Goal: Information Seeking & Learning: Learn about a topic

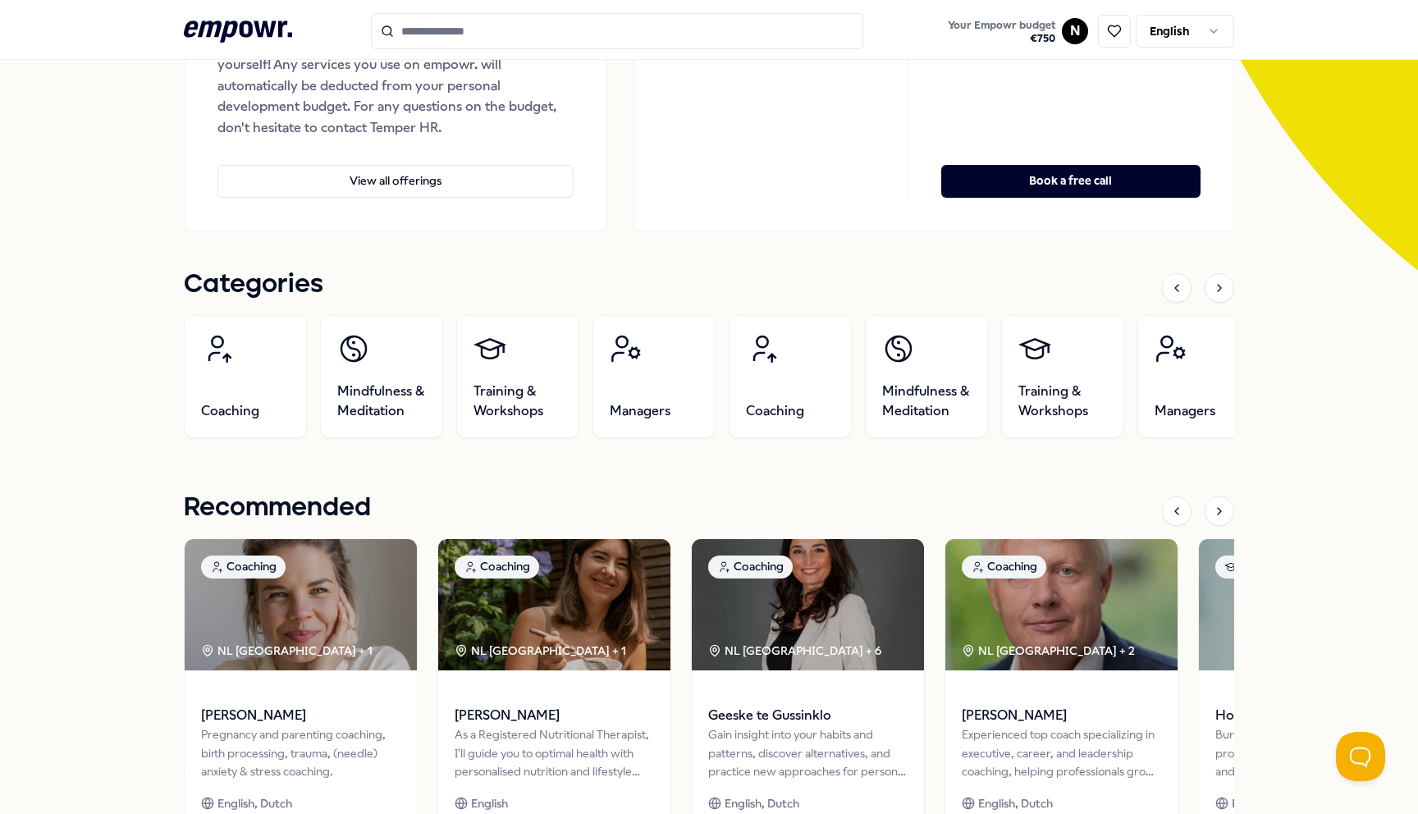
scroll to position [446, 0]
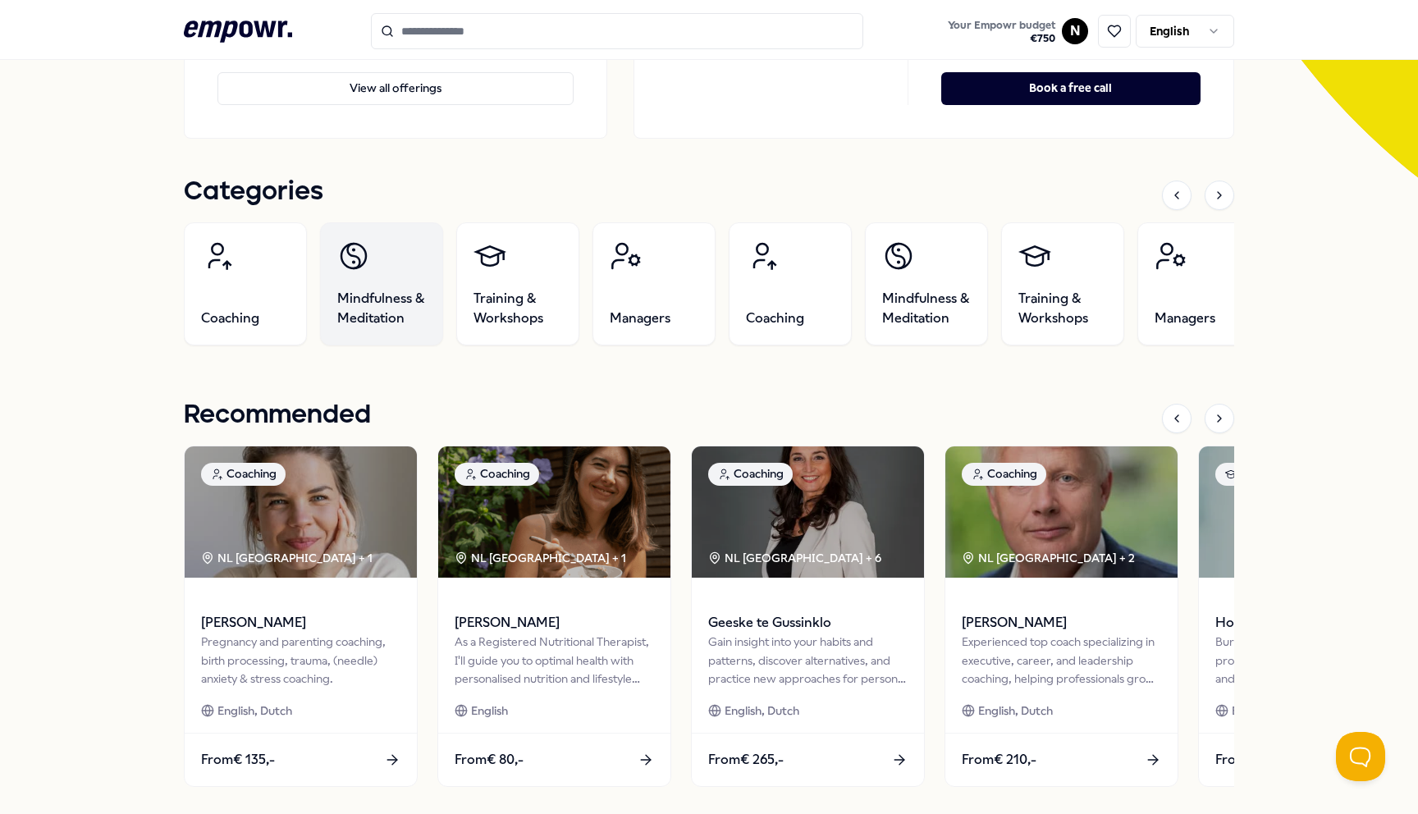
click at [384, 291] on span "Mindfulness & Meditation" at bounding box center [381, 308] width 89 height 39
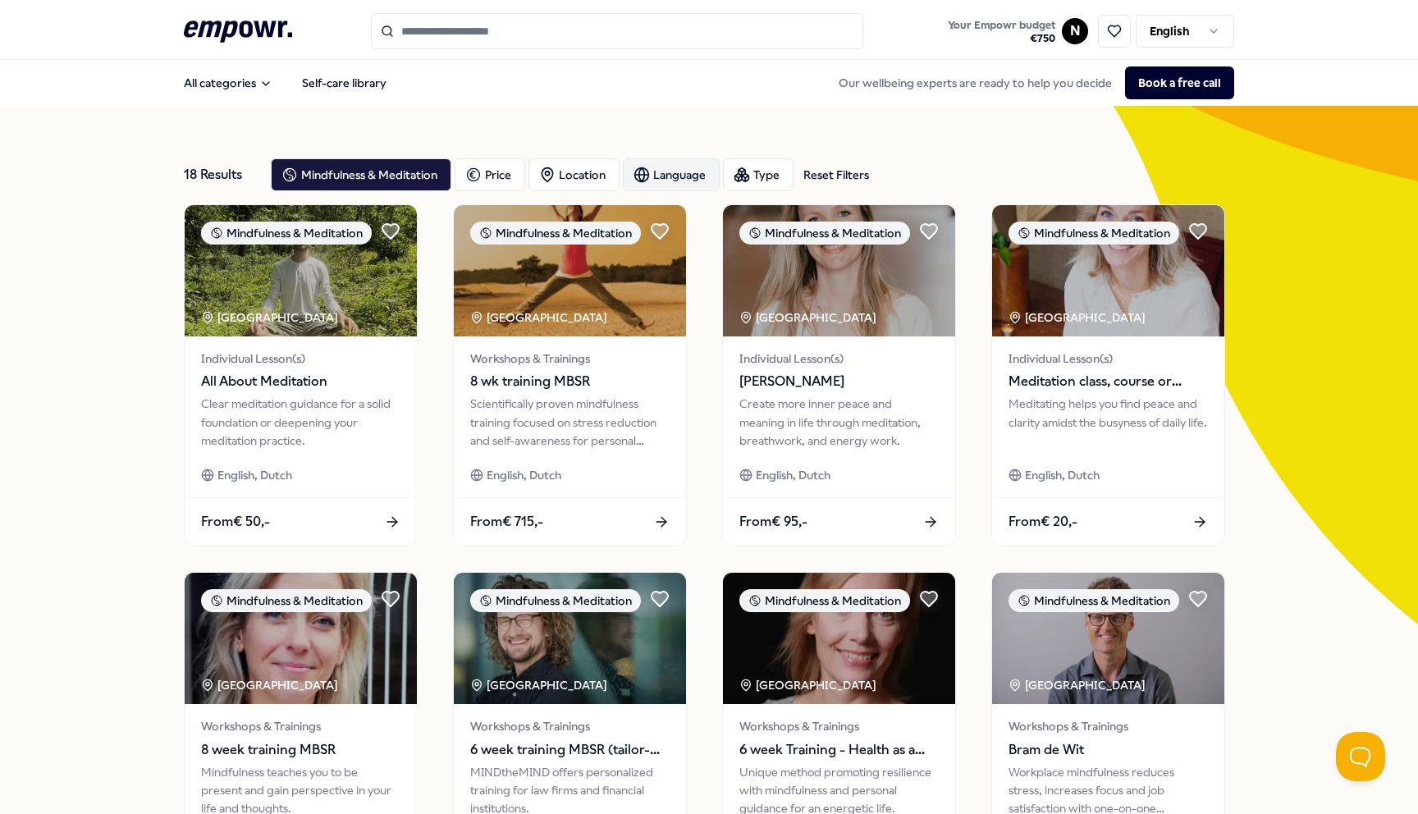
click at [639, 176] on icon "button" at bounding box center [642, 175] width 6 height 14
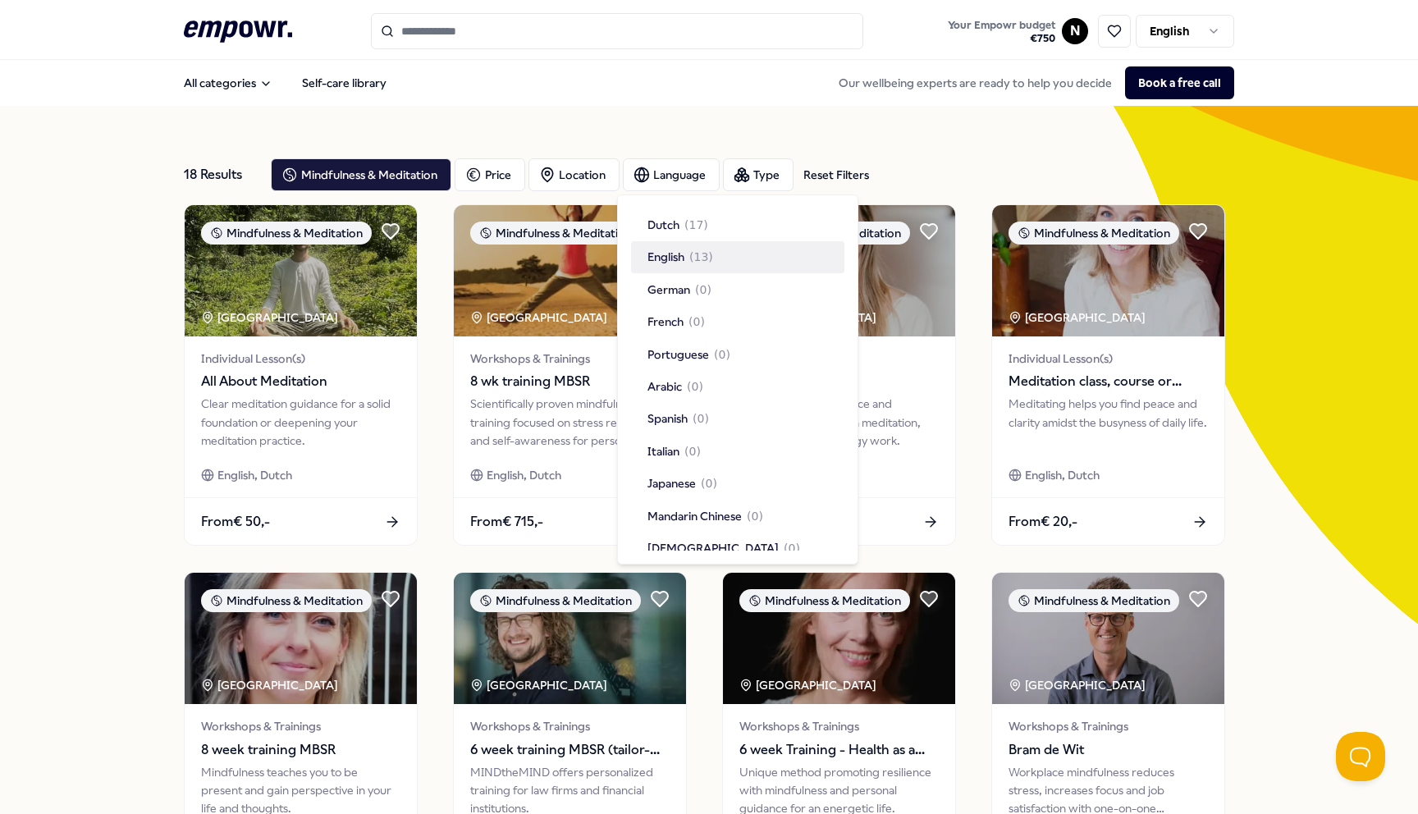
click at [673, 254] on span "English" at bounding box center [665, 257] width 37 height 18
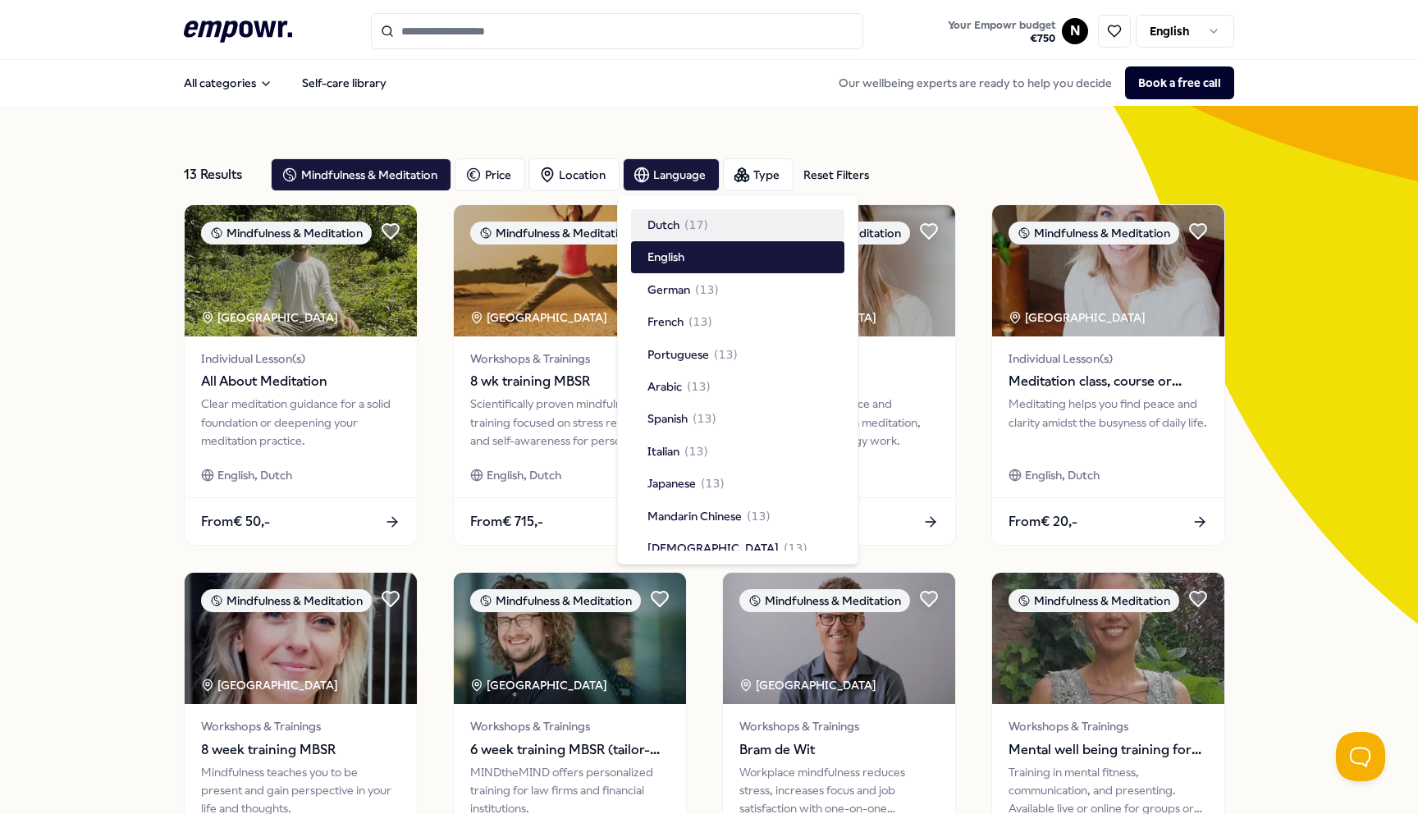
click at [733, 118] on div "13 Results Reset Filters Mindfulness & Meditation Price Location Language Type …" at bounding box center [709, 746] width 1050 height 1281
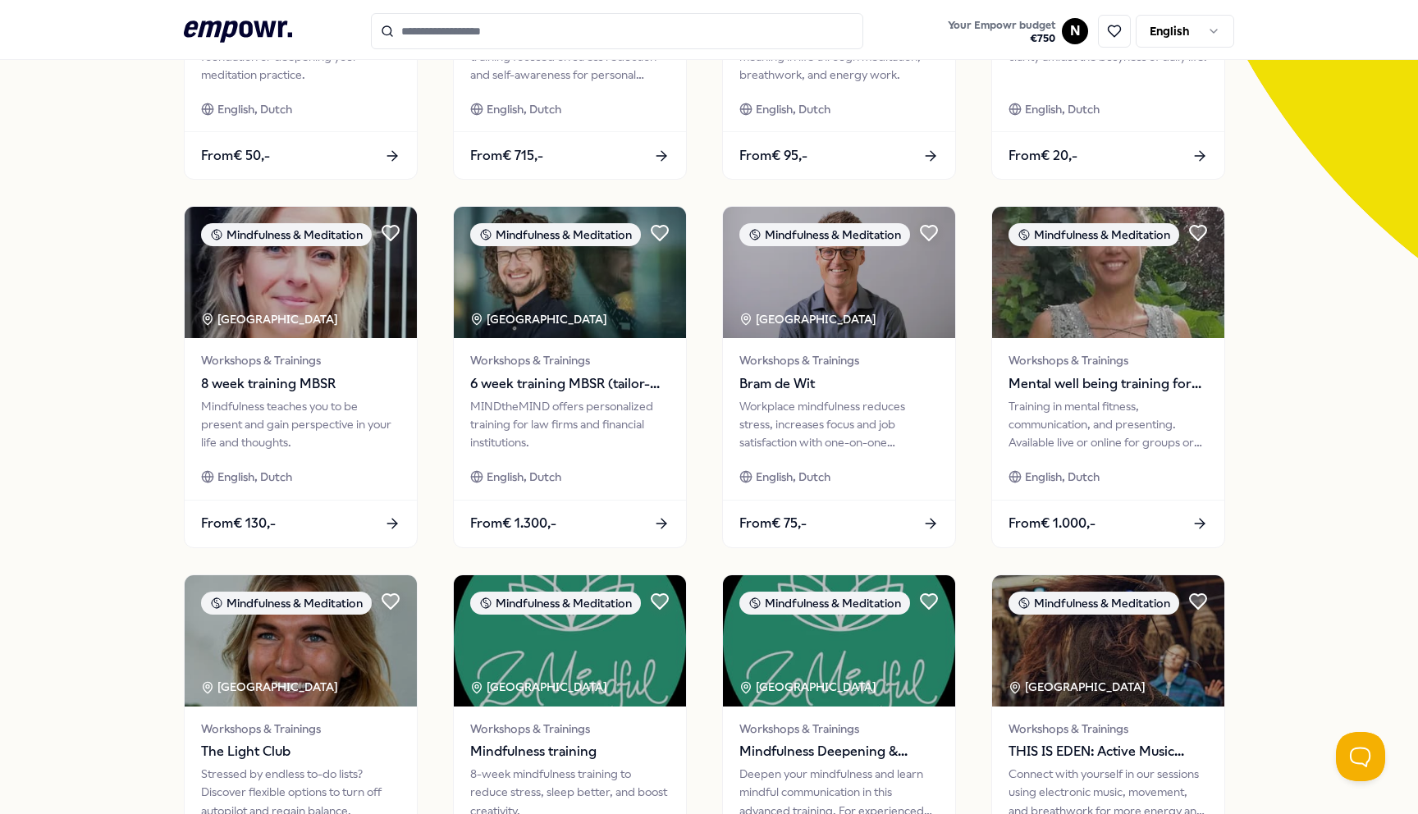
scroll to position [653, 0]
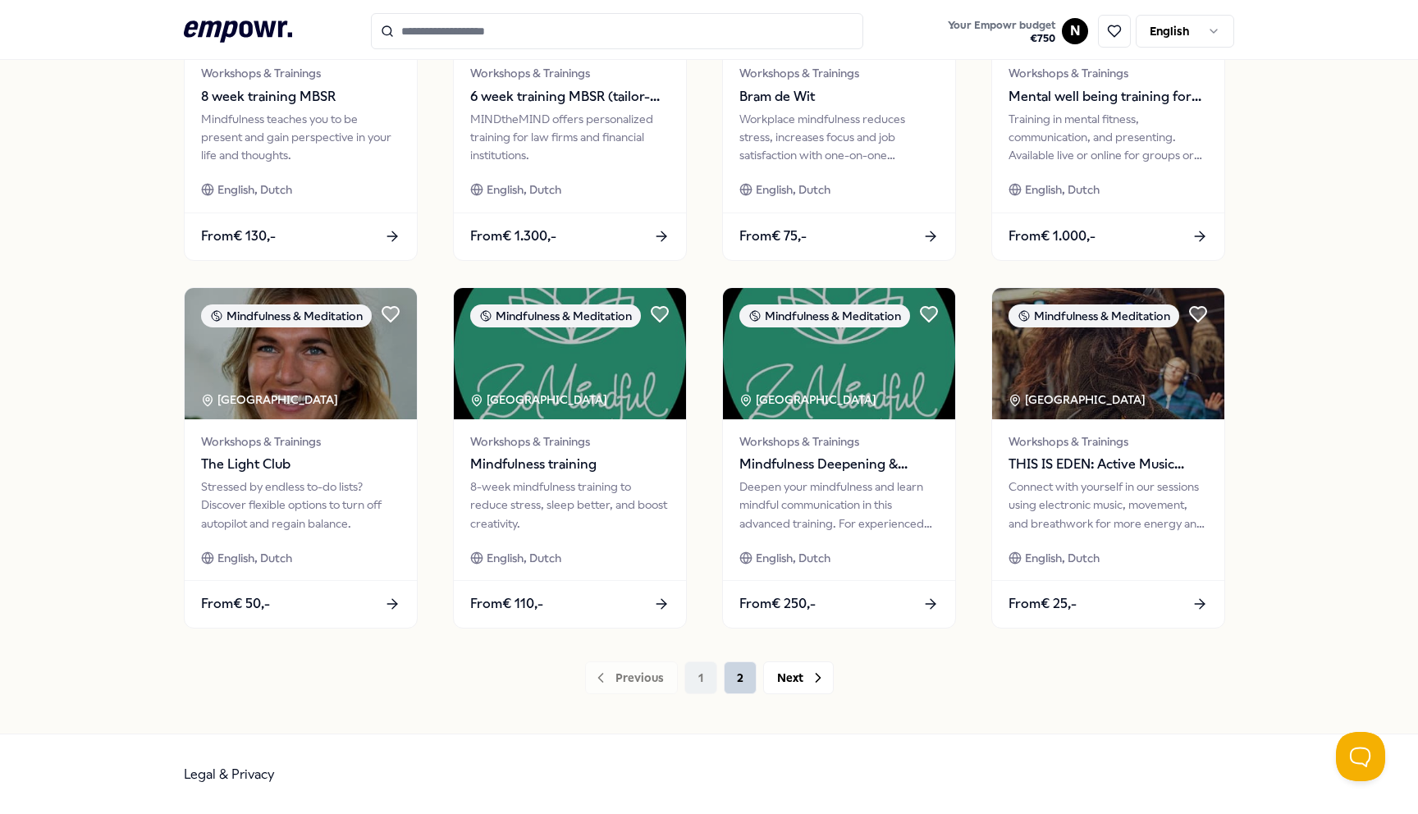
click at [743, 667] on button "2" at bounding box center [740, 677] width 33 height 33
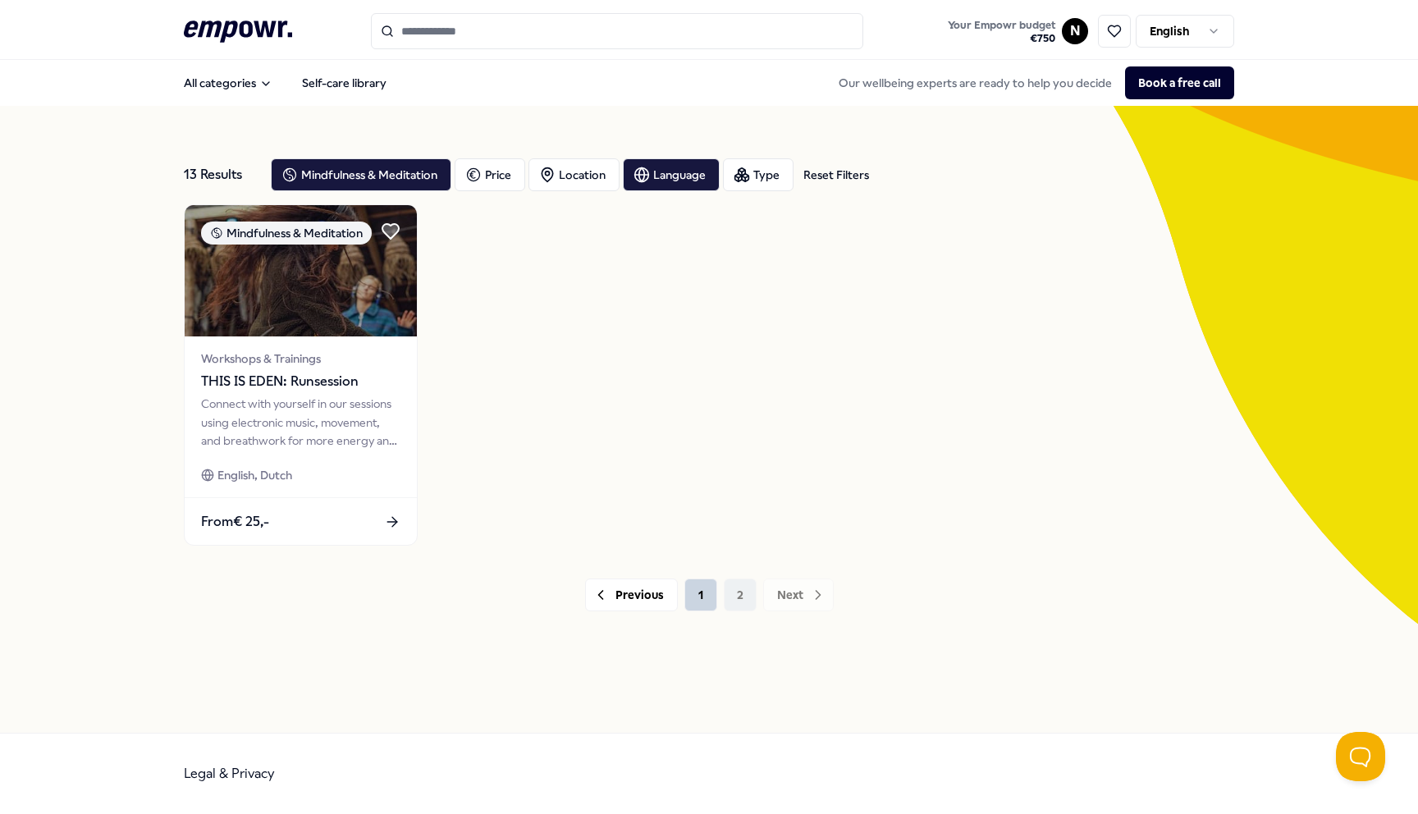
click at [685, 590] on button "1" at bounding box center [700, 594] width 33 height 33
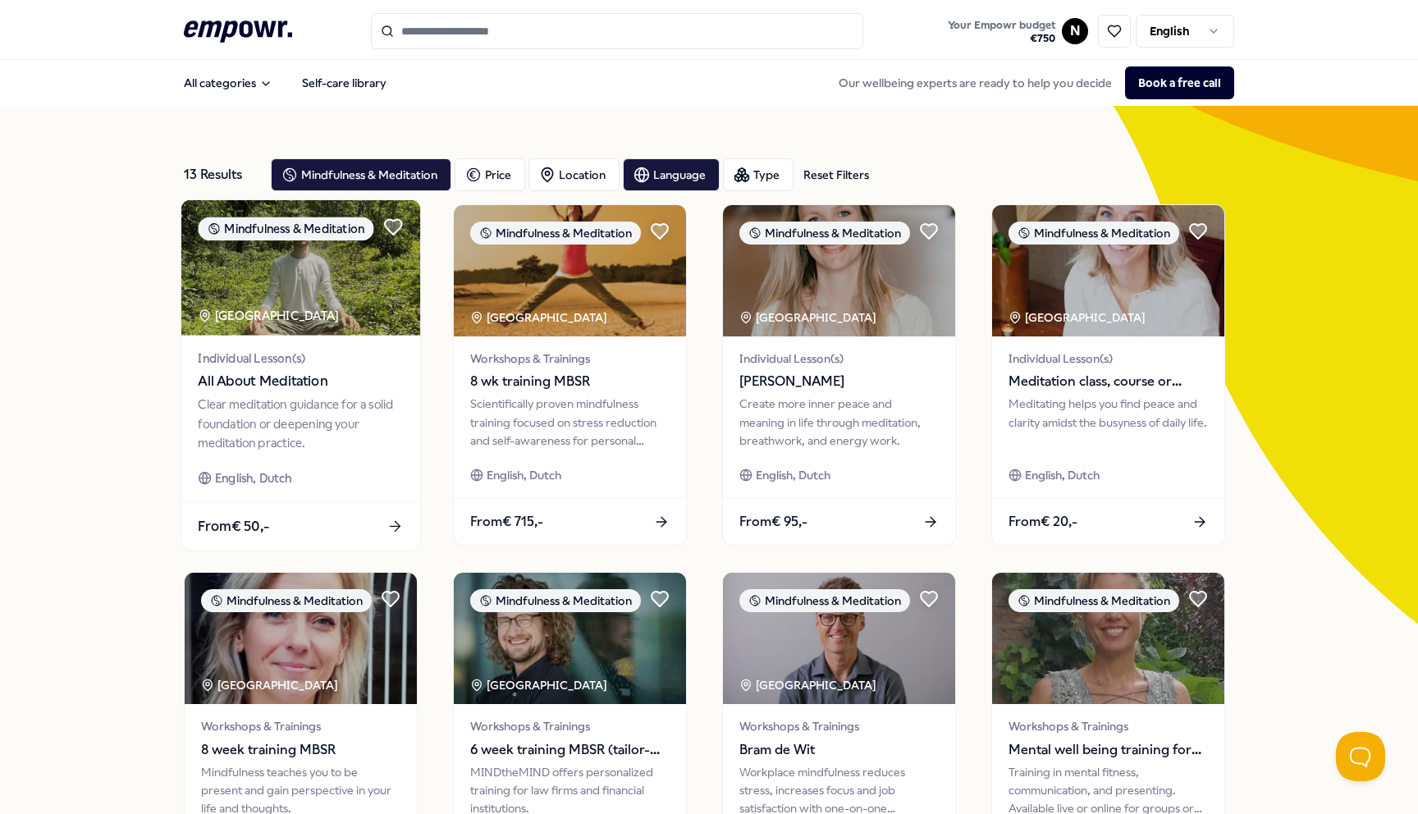
click at [333, 416] on div "Clear meditation guidance for a solid foundation or deepening your meditation p…" at bounding box center [300, 423] width 205 height 57
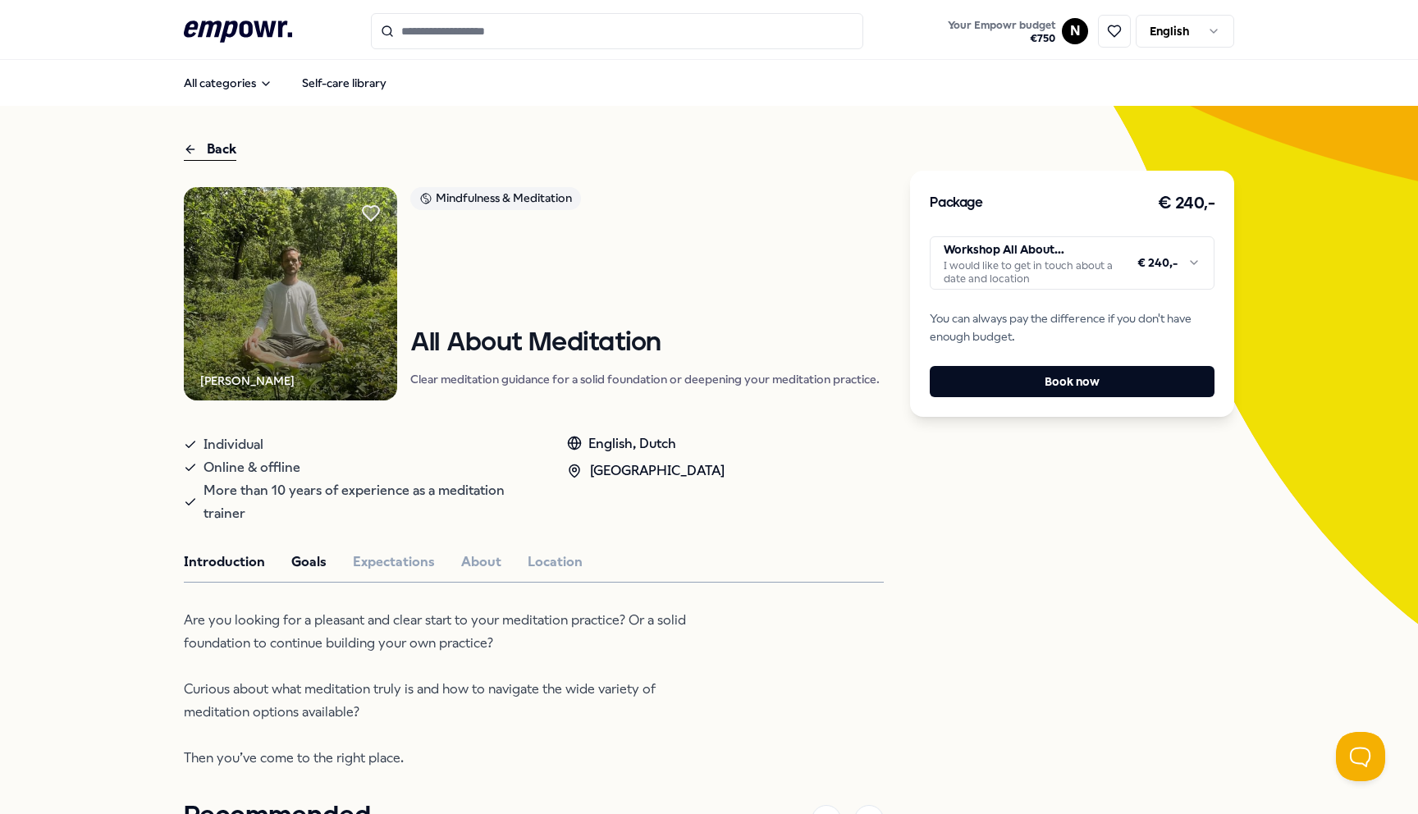
click at [304, 554] on button "Goals" at bounding box center [308, 561] width 35 height 21
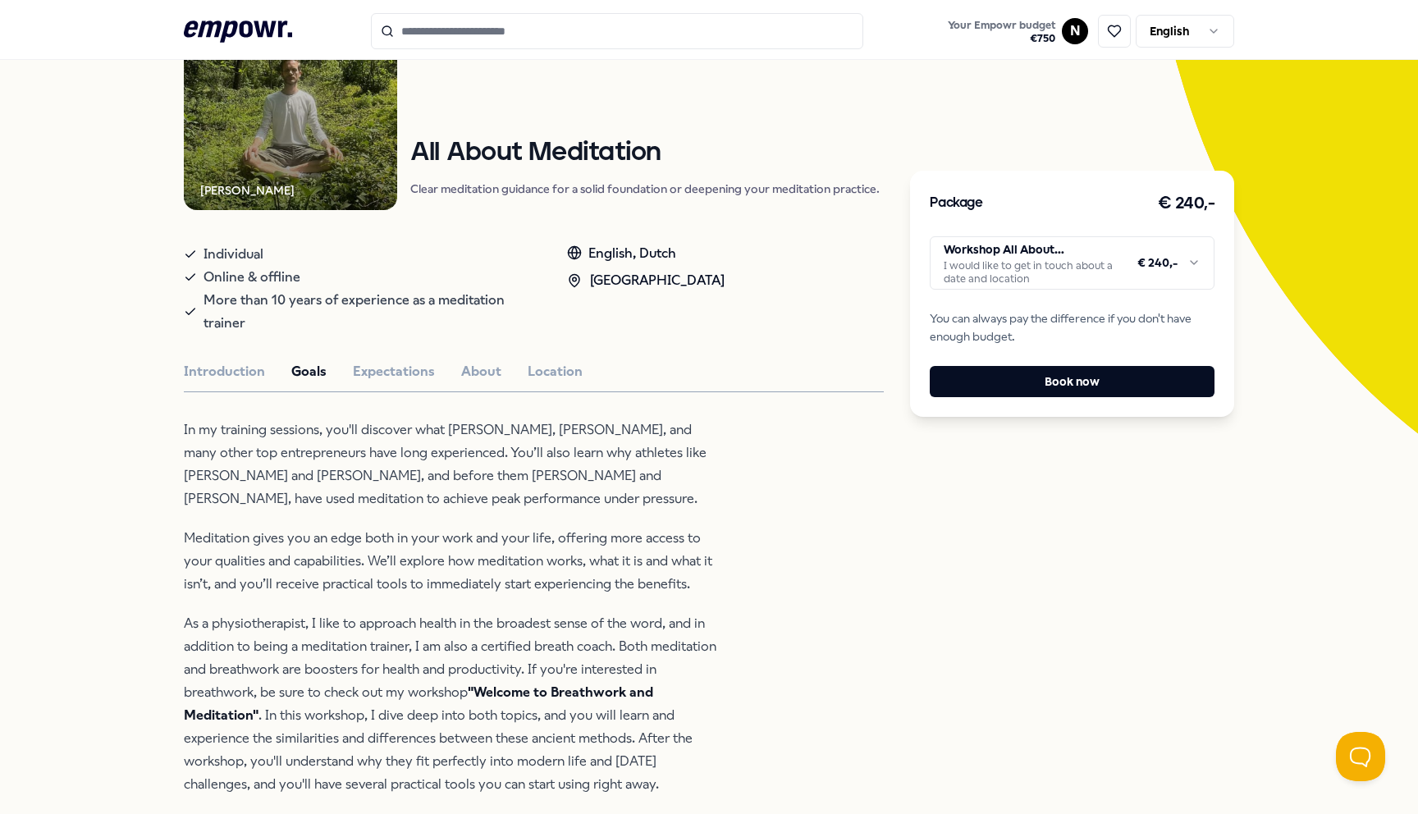
scroll to position [281, 0]
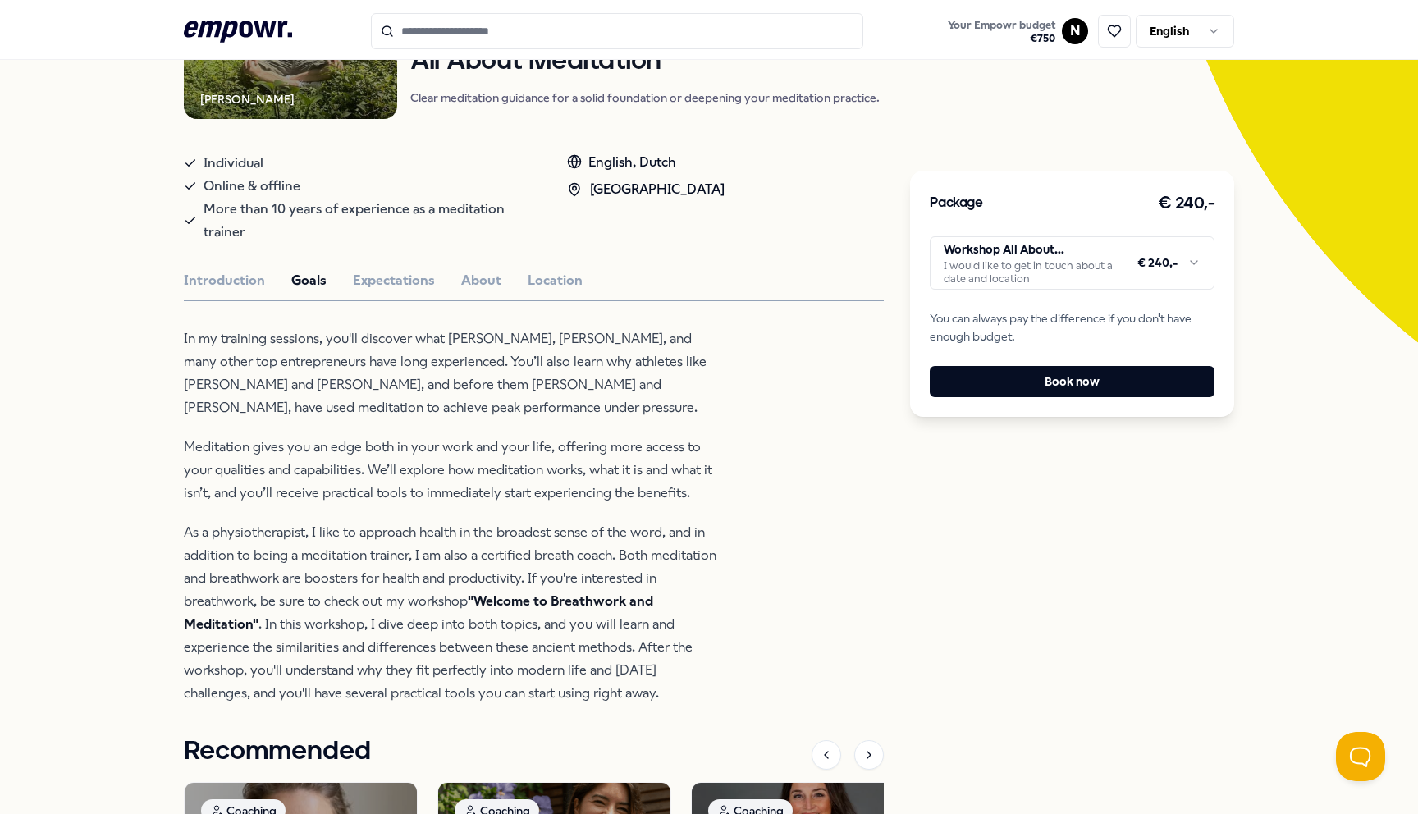
click at [399, 296] on div "[PERSON_NAME] Mindfulness & Meditation All About Meditation Clear meditation gu…" at bounding box center [534, 523] width 700 height 1235
click at [509, 289] on div "Introduction Goals Expectations About Location" at bounding box center [534, 280] width 700 height 21
click at [528, 289] on button "Location" at bounding box center [555, 280] width 55 height 21
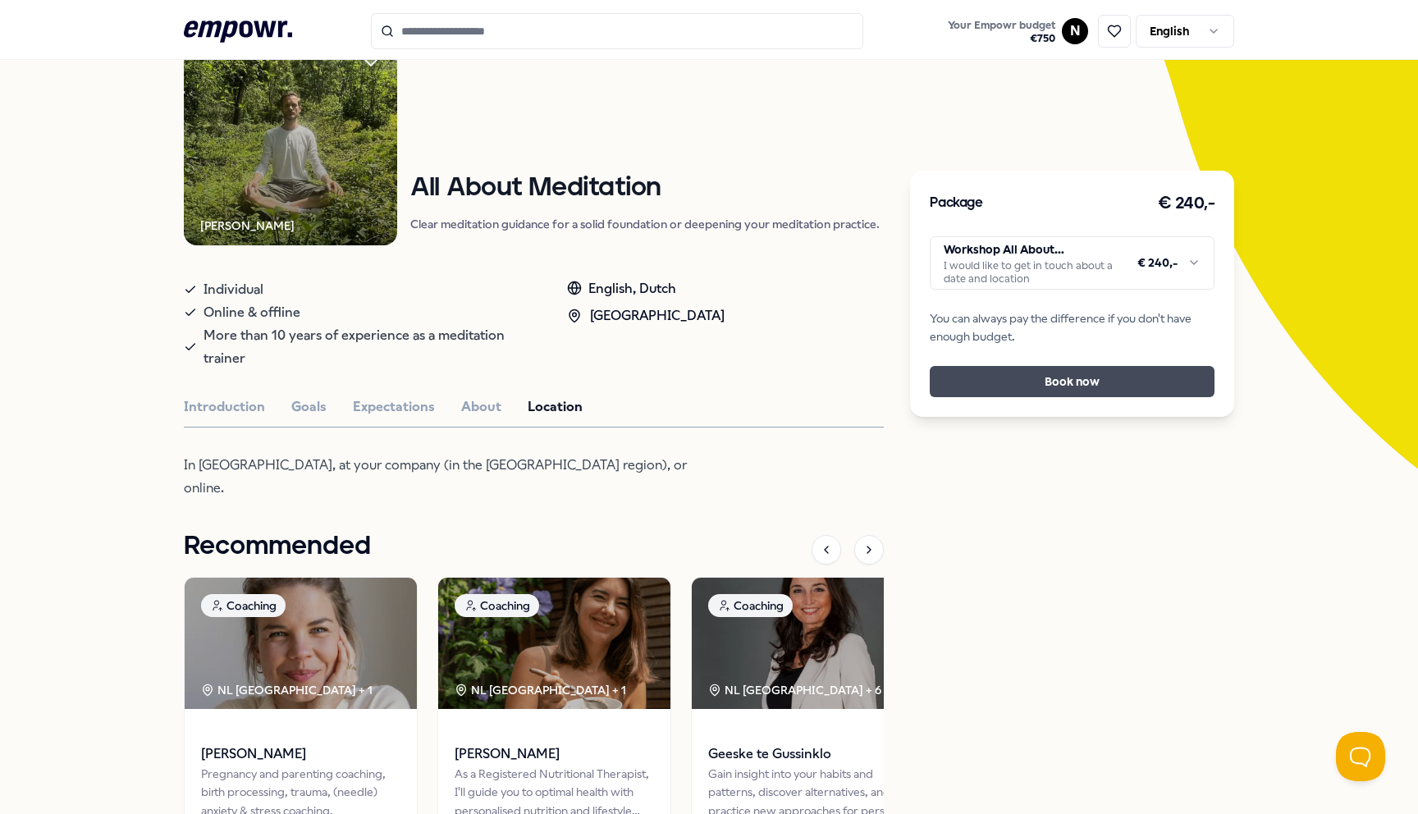
scroll to position [154, 0]
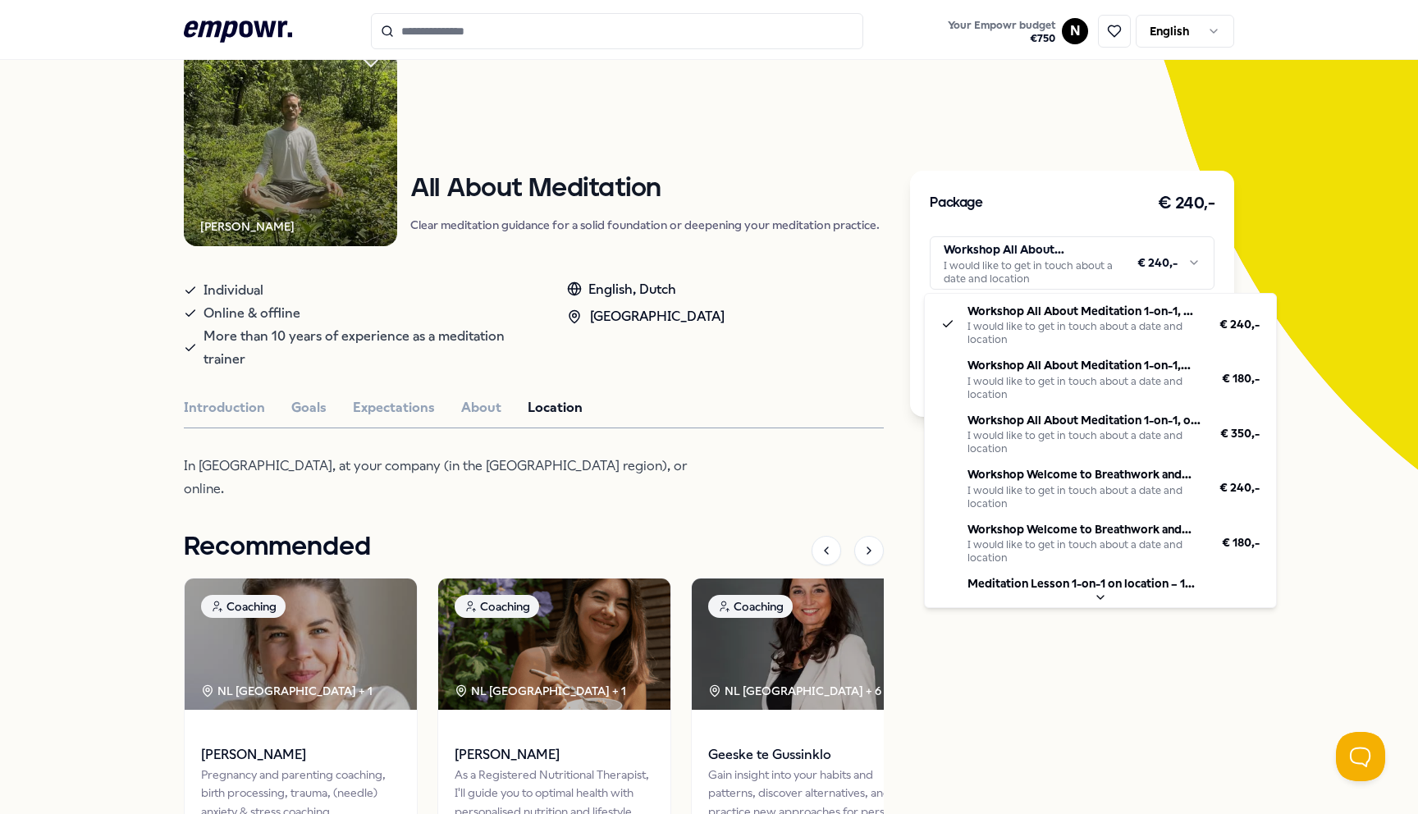
click at [1195, 265] on html ".empowr-logo_svg__cls-1{fill:#03032f} Your Empowr budget € 750 N English All ca…" at bounding box center [709, 407] width 1418 height 814
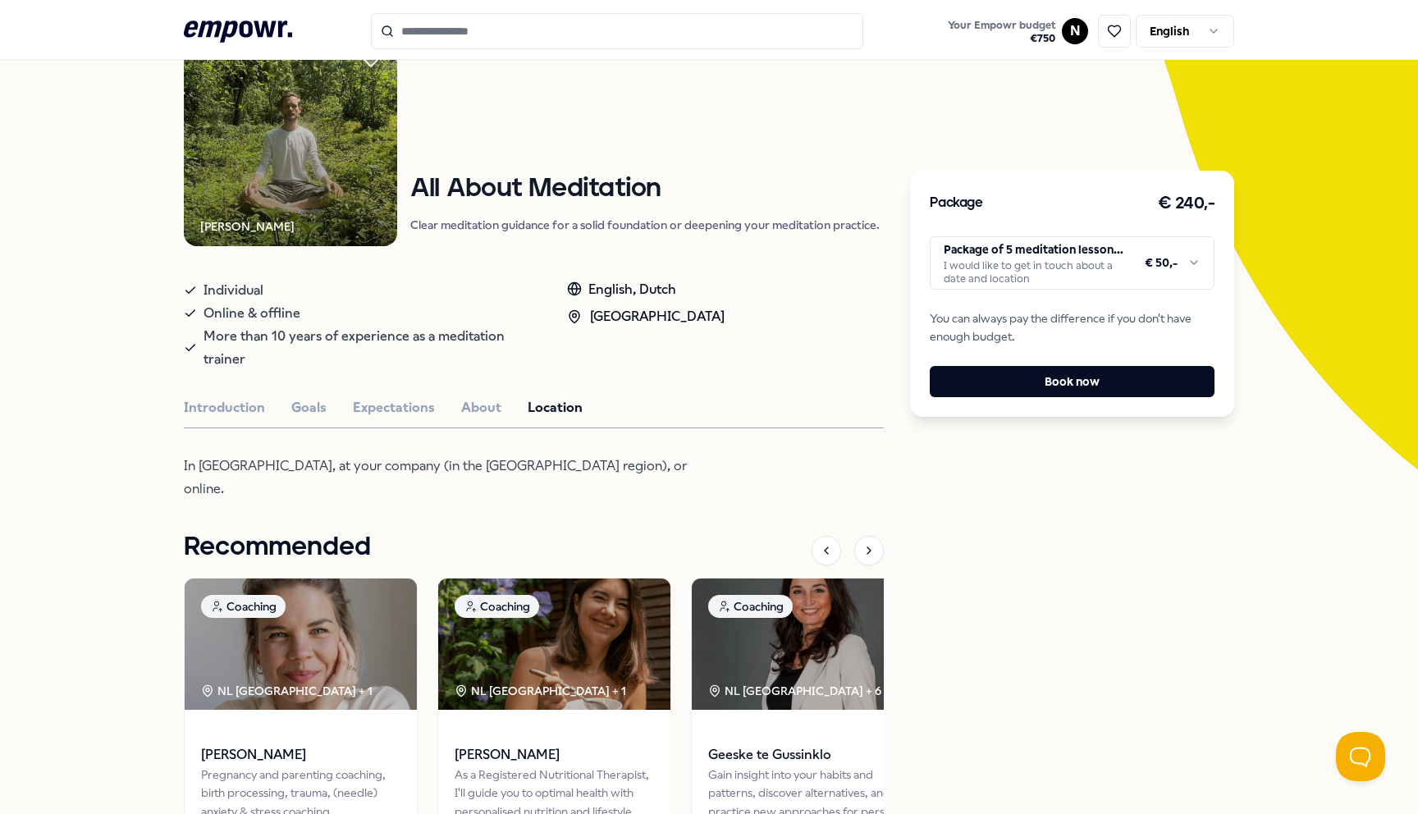
click at [1178, 260] on html ".empowr-logo_svg__cls-1{fill:#03032f} Your Empowr budget € 750 N English All ca…" at bounding box center [709, 407] width 1418 height 814
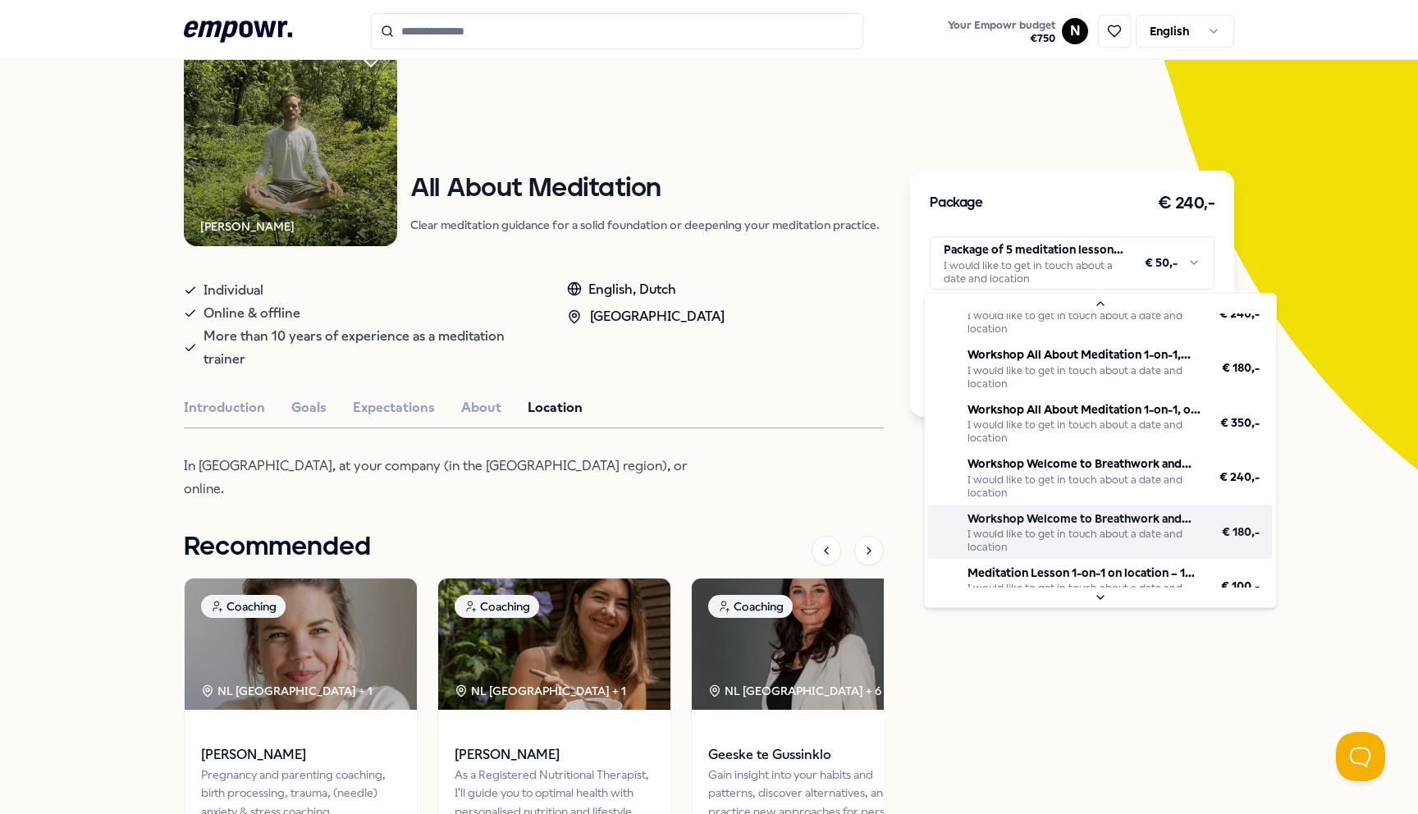
scroll to position [22, 0]
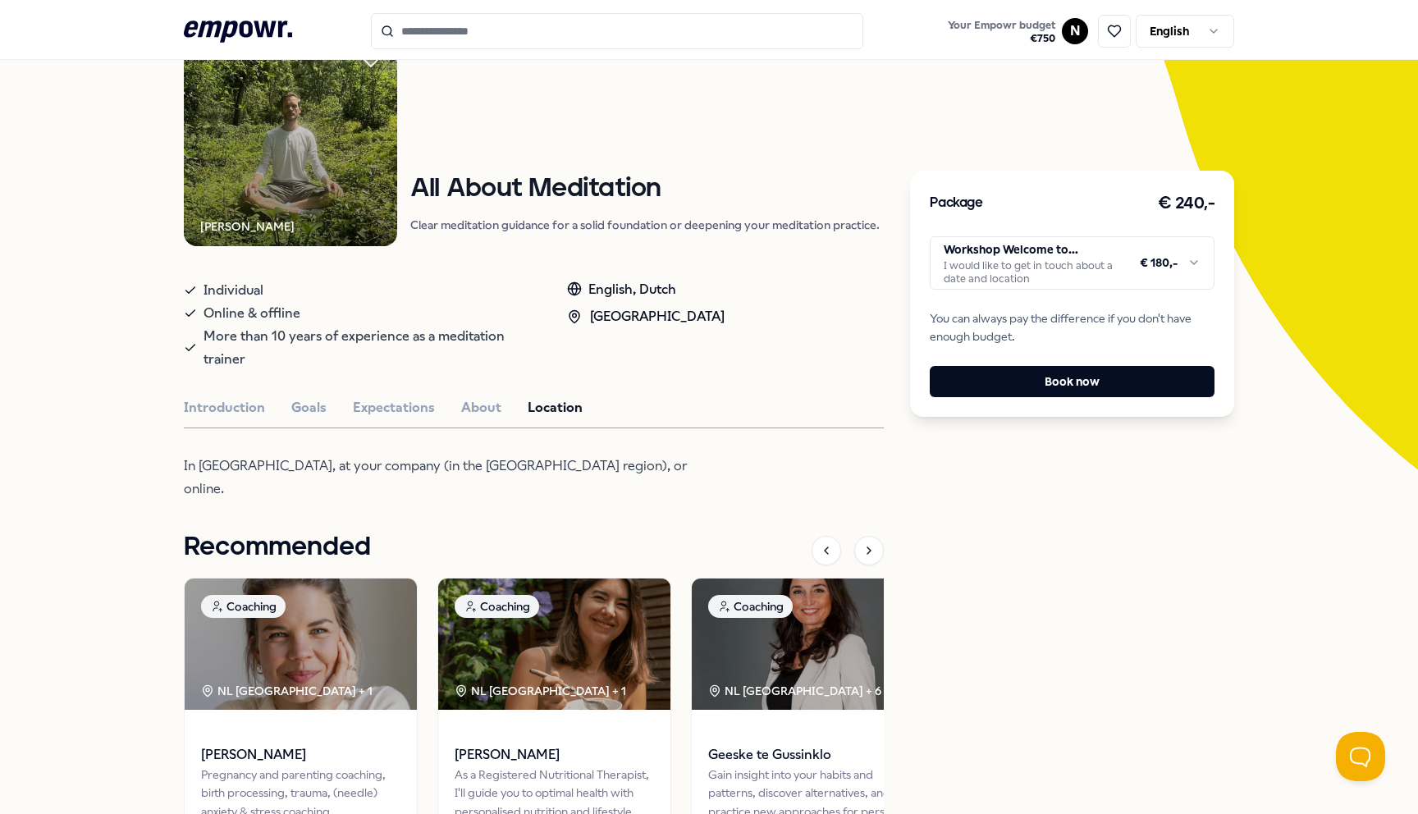
click at [1021, 248] on html ".empowr-logo_svg__cls-1{fill:#03032f} Your Empowr budget € 750 N English All ca…" at bounding box center [709, 407] width 1418 height 814
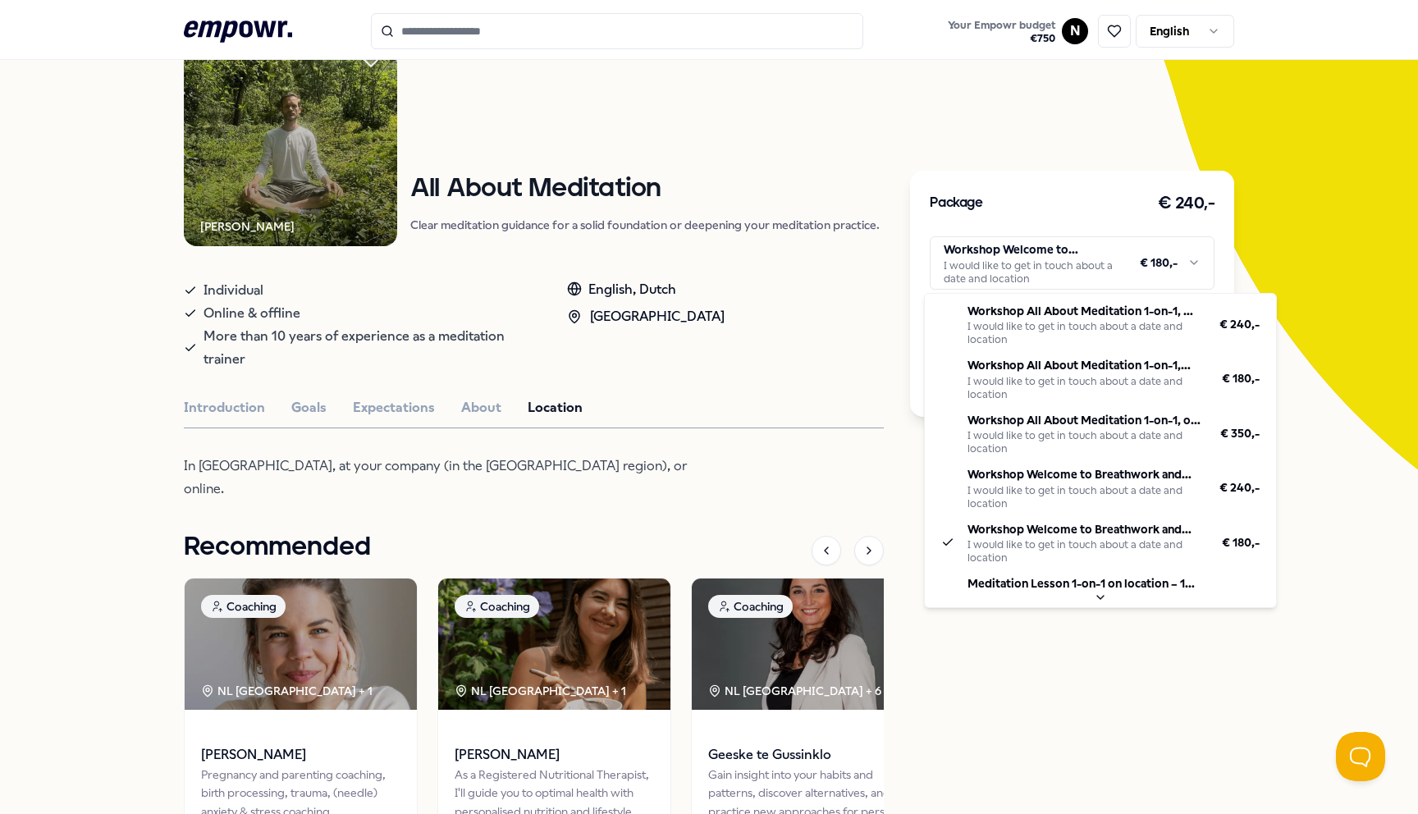
click at [1021, 248] on html ".empowr-logo_svg__cls-1{fill:#03032f} Your Empowr budget € 750 N English All ca…" at bounding box center [709, 407] width 1418 height 814
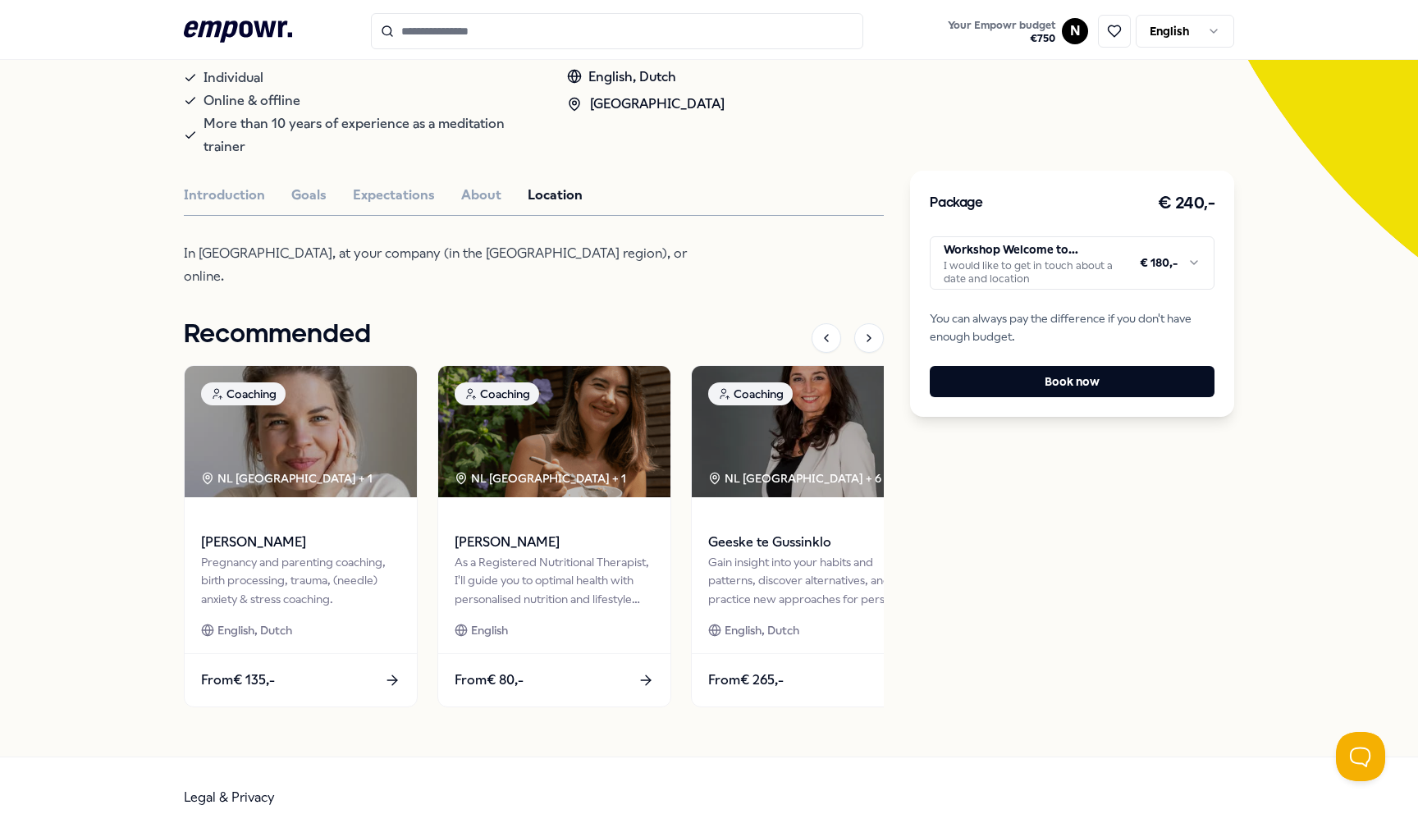
scroll to position [0, 0]
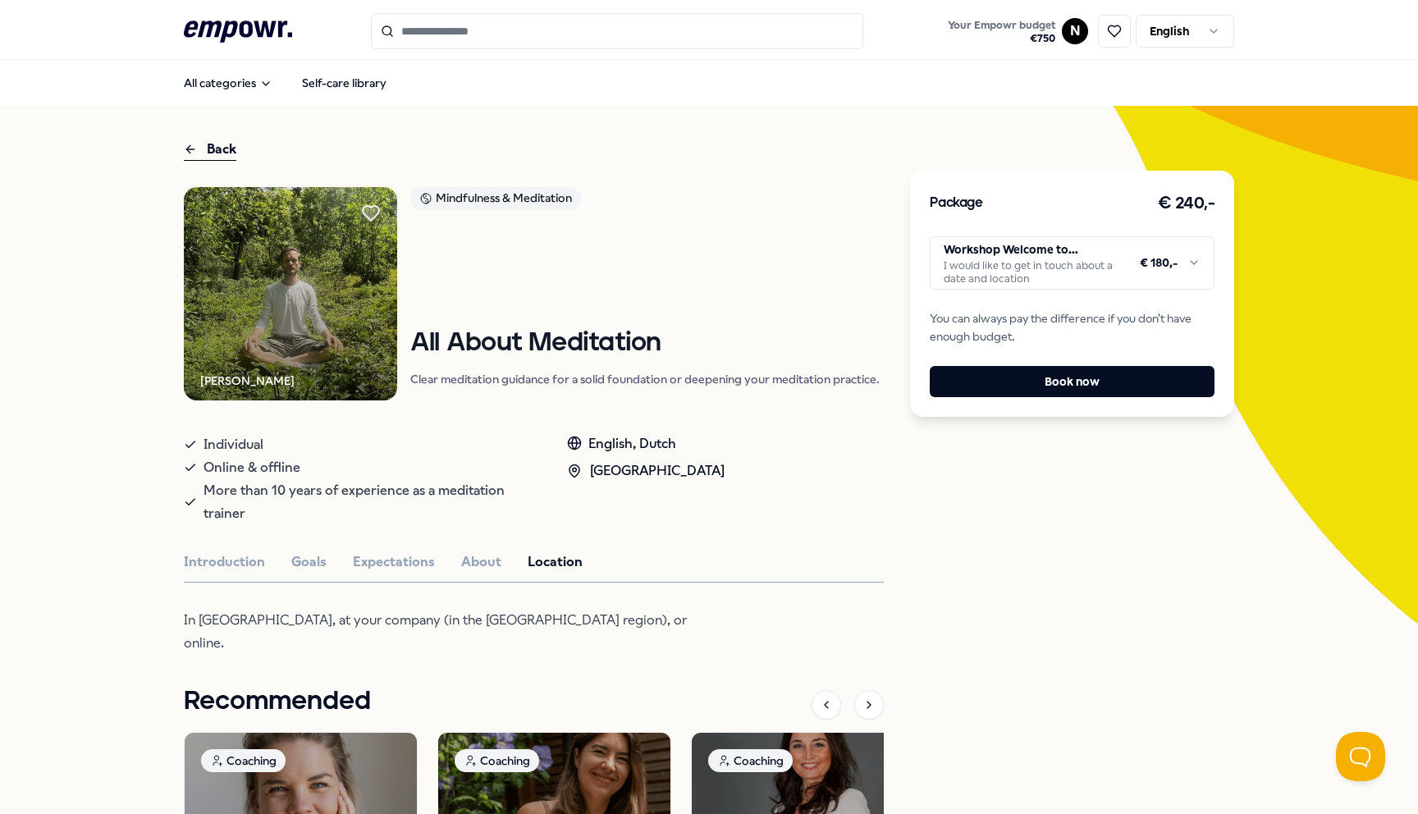
click at [1154, 275] on html ".empowr-logo_svg__cls-1{fill:#03032f} Your Empowr budget € 750 N English All ca…" at bounding box center [709, 407] width 1418 height 814
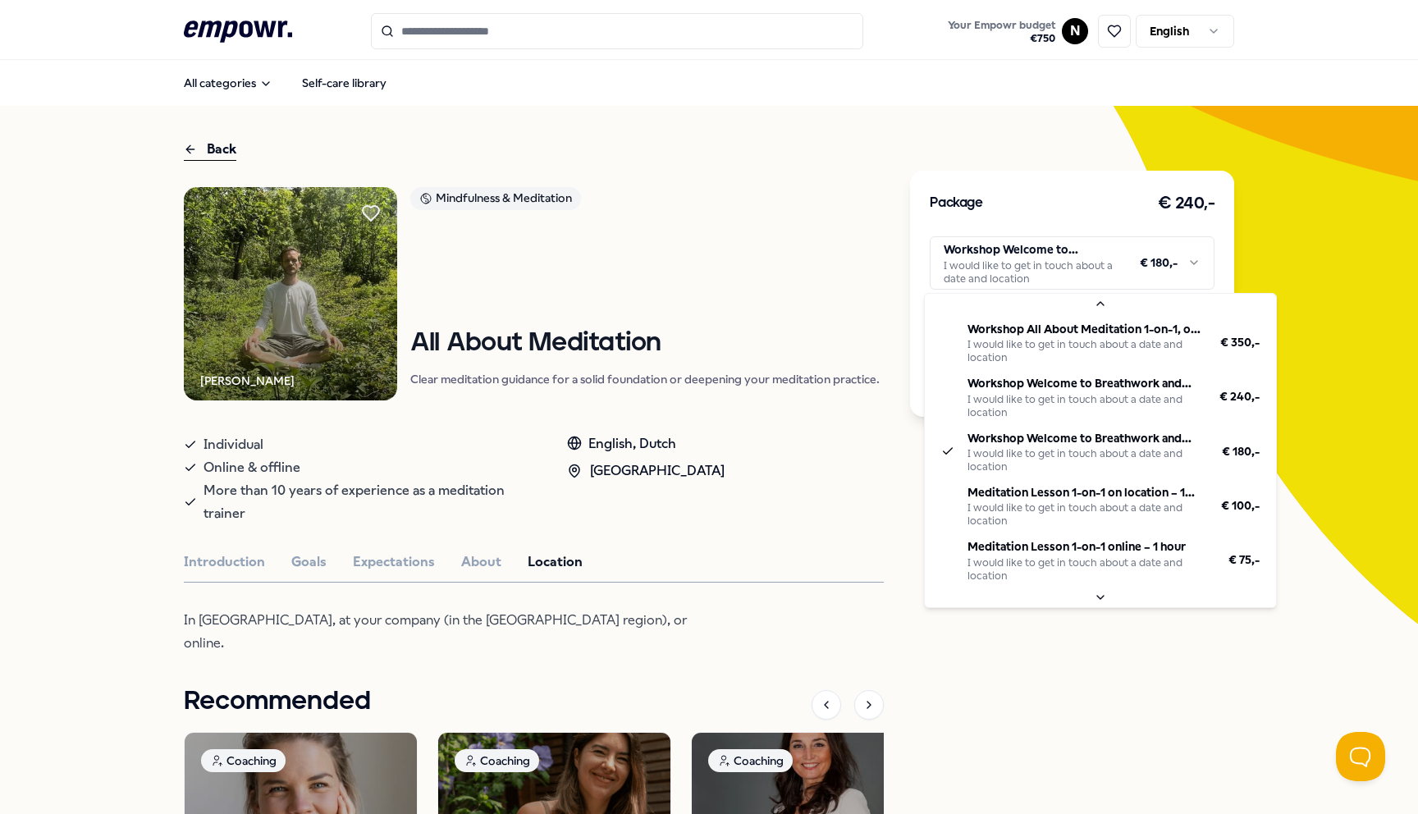
scroll to position [148, 0]
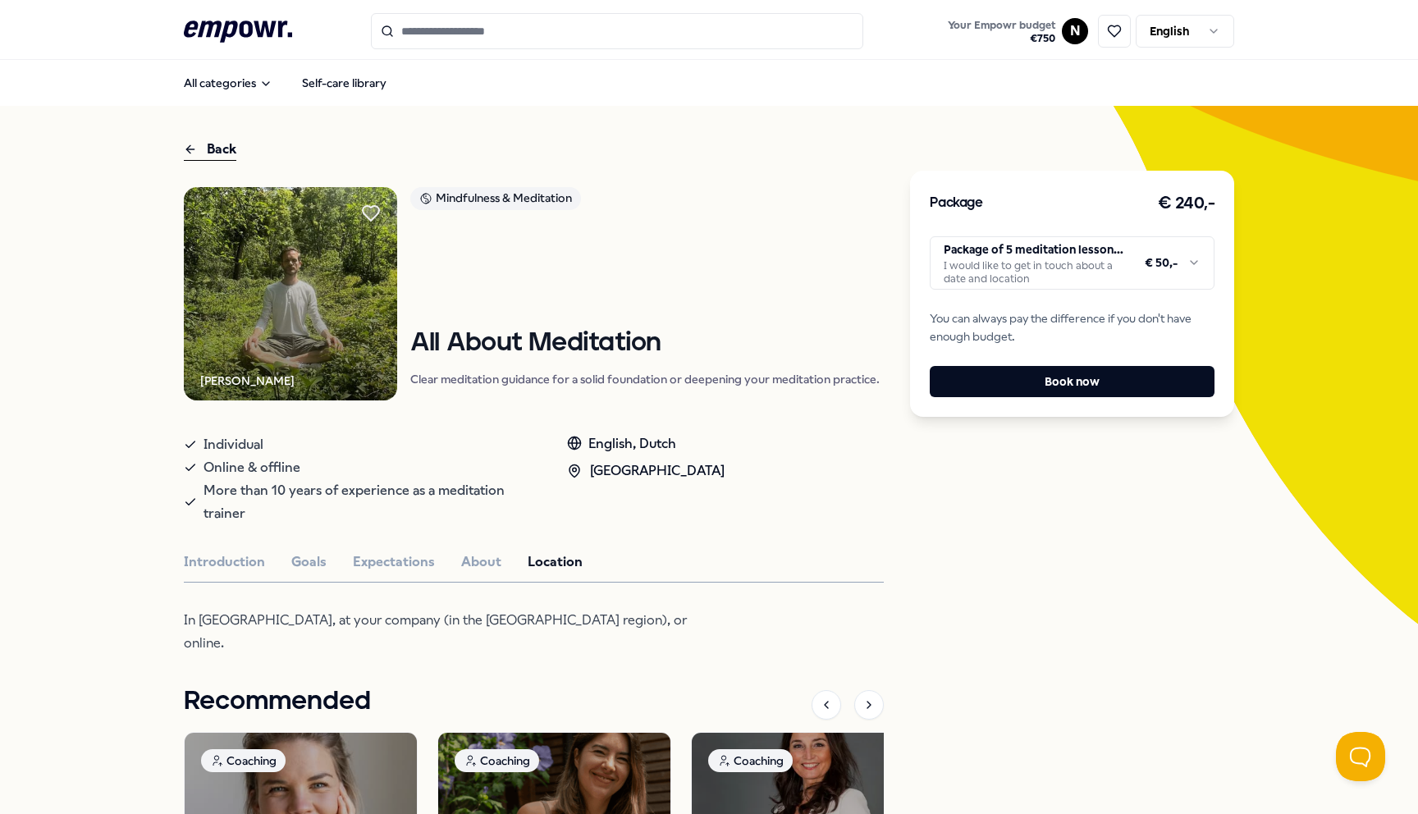
click at [1185, 199] on h3 "€ 240,-" at bounding box center [1186, 203] width 57 height 26
click at [1156, 271] on html ".empowr-logo_svg__cls-1{fill:#03032f} Your Empowr budget € 750 N English All ca…" at bounding box center [709, 407] width 1418 height 814
click at [1133, 290] on div "Package € 240,- Meditation Lesson 1-on-1 online – 1 hour I would like to get in…" at bounding box center [1072, 294] width 324 height 246
click at [1144, 263] on html ".empowr-logo_svg__cls-1{fill:#03032f} Your Empowr budget € 750 N English All ca…" at bounding box center [709, 407] width 1418 height 814
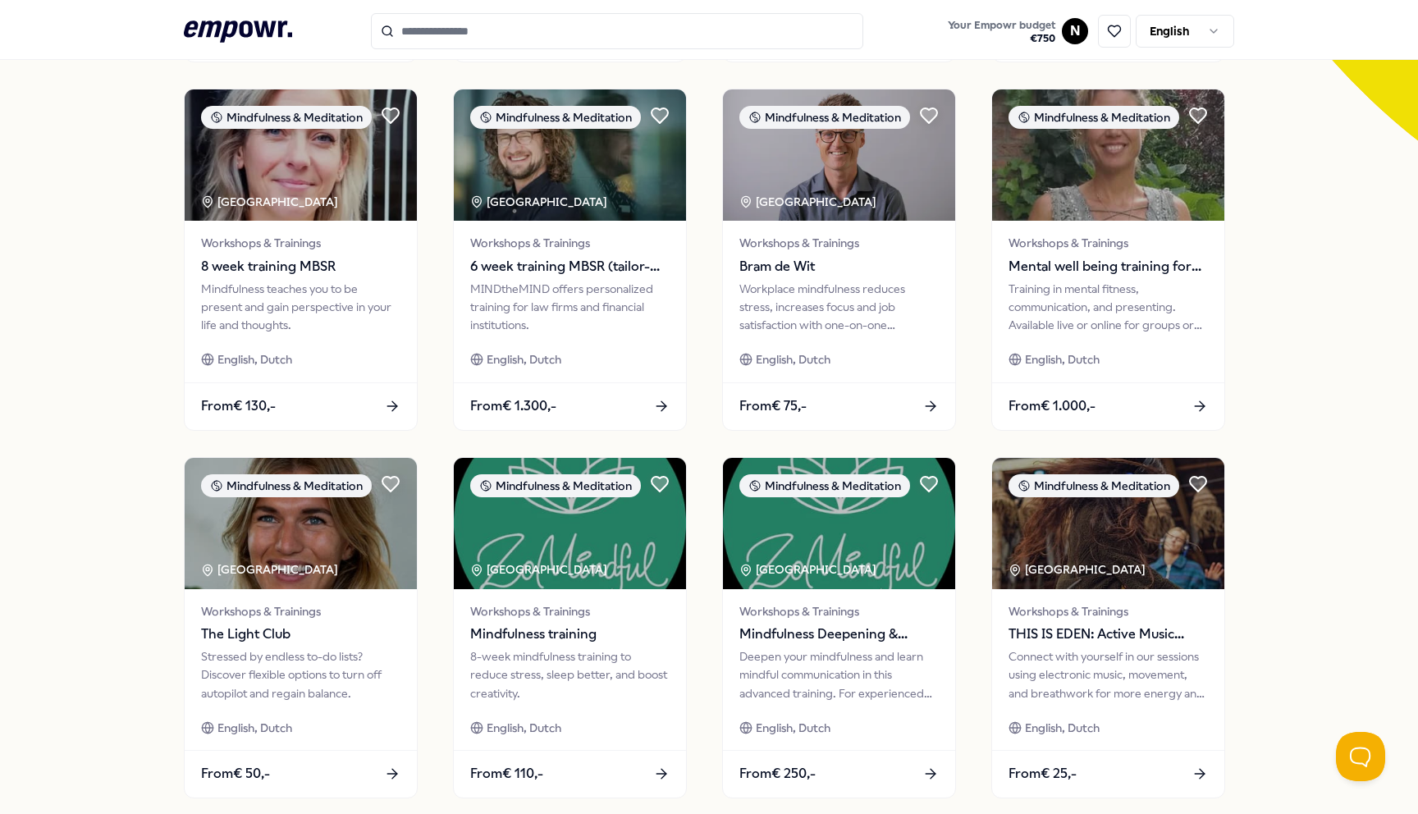
scroll to position [653, 0]
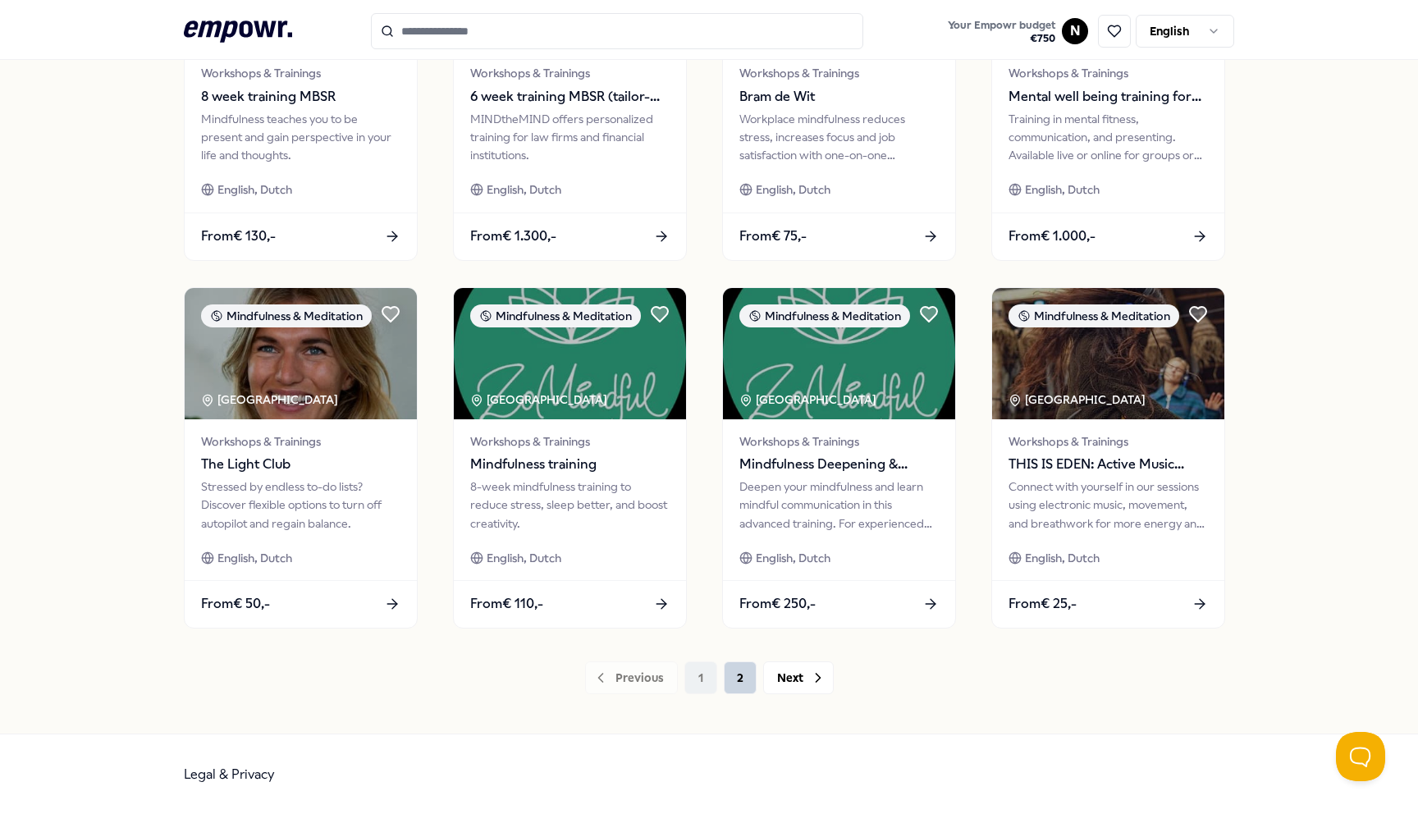
click at [741, 681] on button "2" at bounding box center [740, 677] width 33 height 33
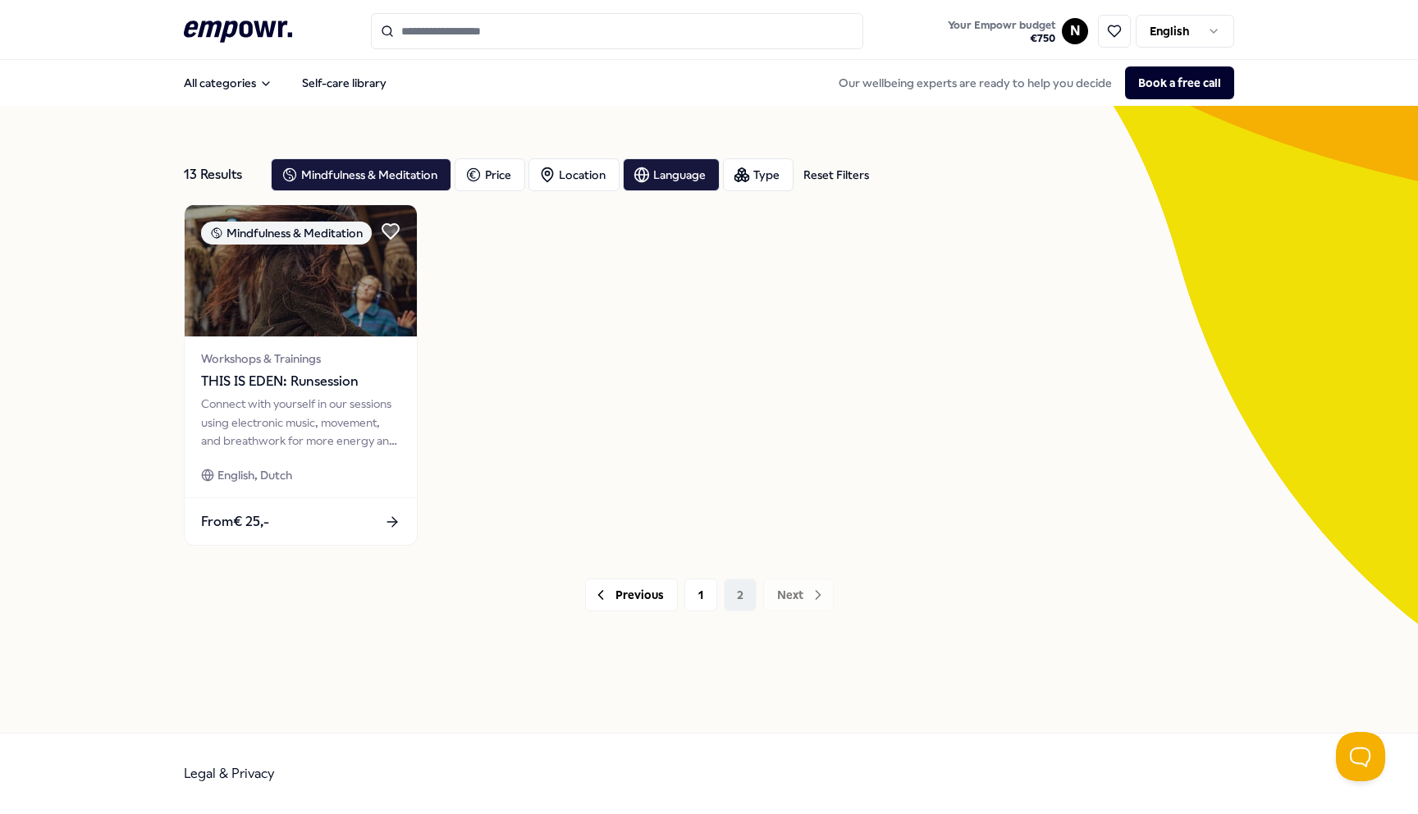
click at [225, 47] on div ".empowr-logo_svg__cls-1{fill:#03032f} Your Empowr budget € 750 N English" at bounding box center [709, 31] width 1050 height 36
click at [228, 36] on icon at bounding box center [238, 31] width 108 height 21
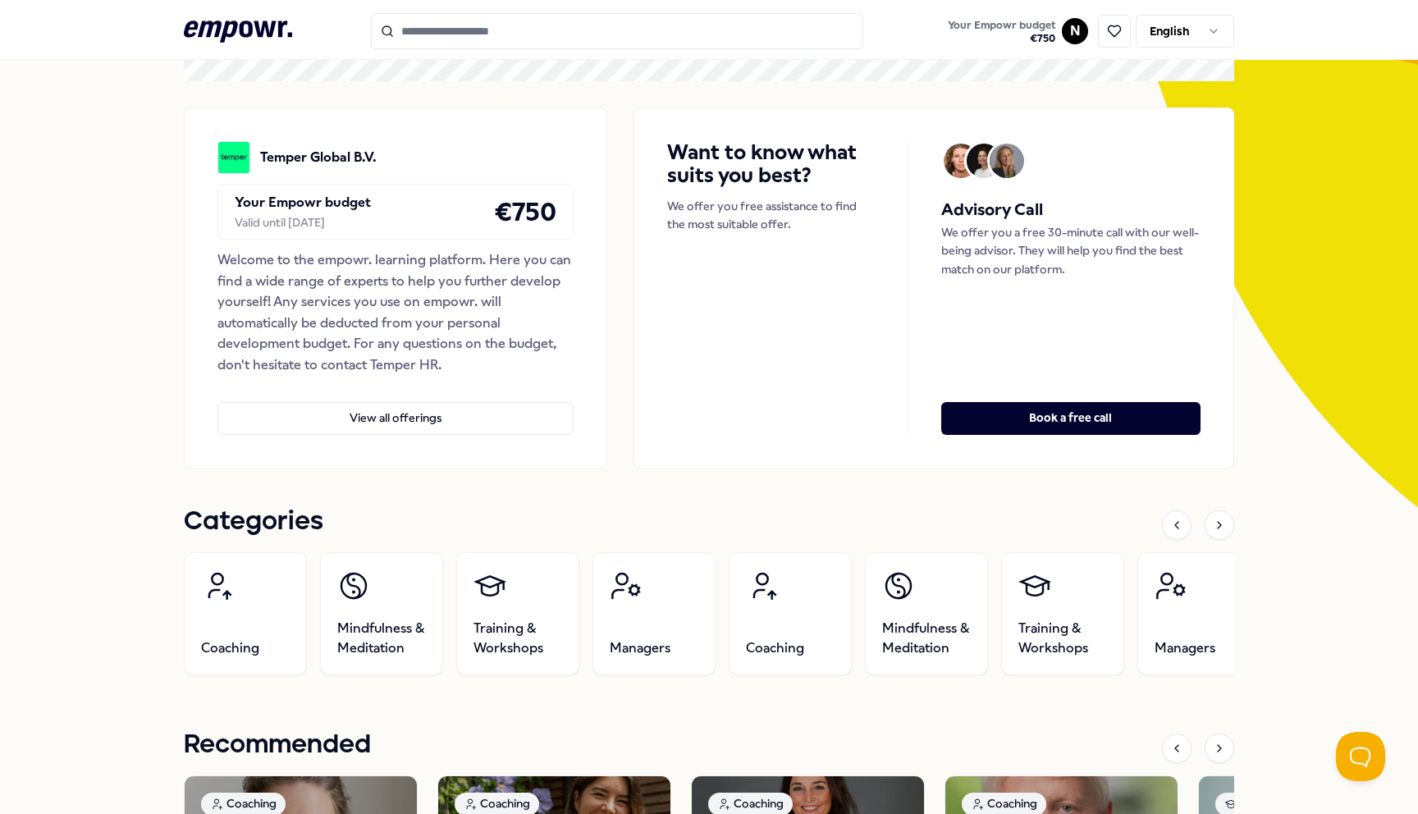
scroll to position [290, 0]
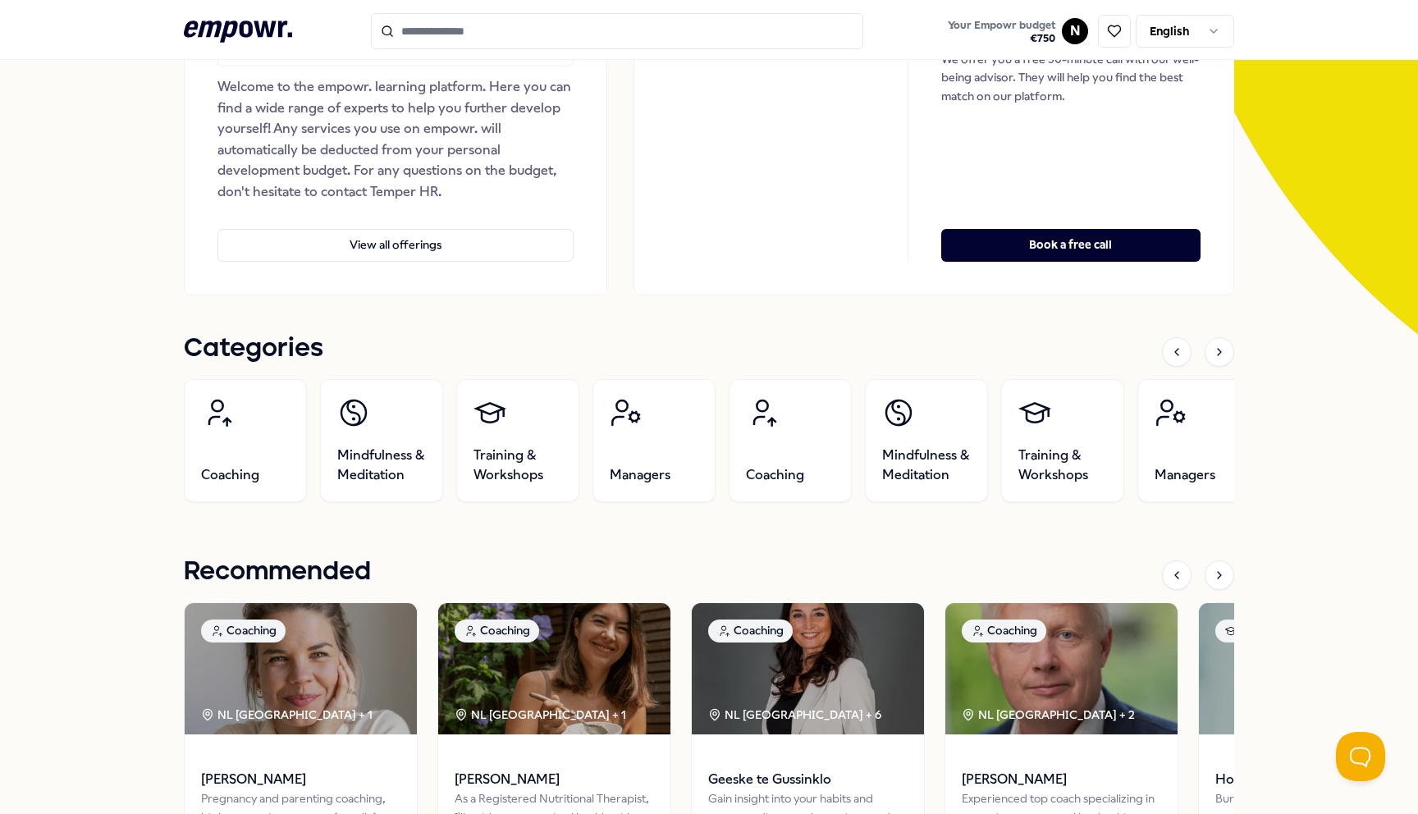
click at [1218, 368] on div "Categories" at bounding box center [709, 352] width 1050 height 34
click at [1218, 354] on icon at bounding box center [1219, 351] width 13 height 13
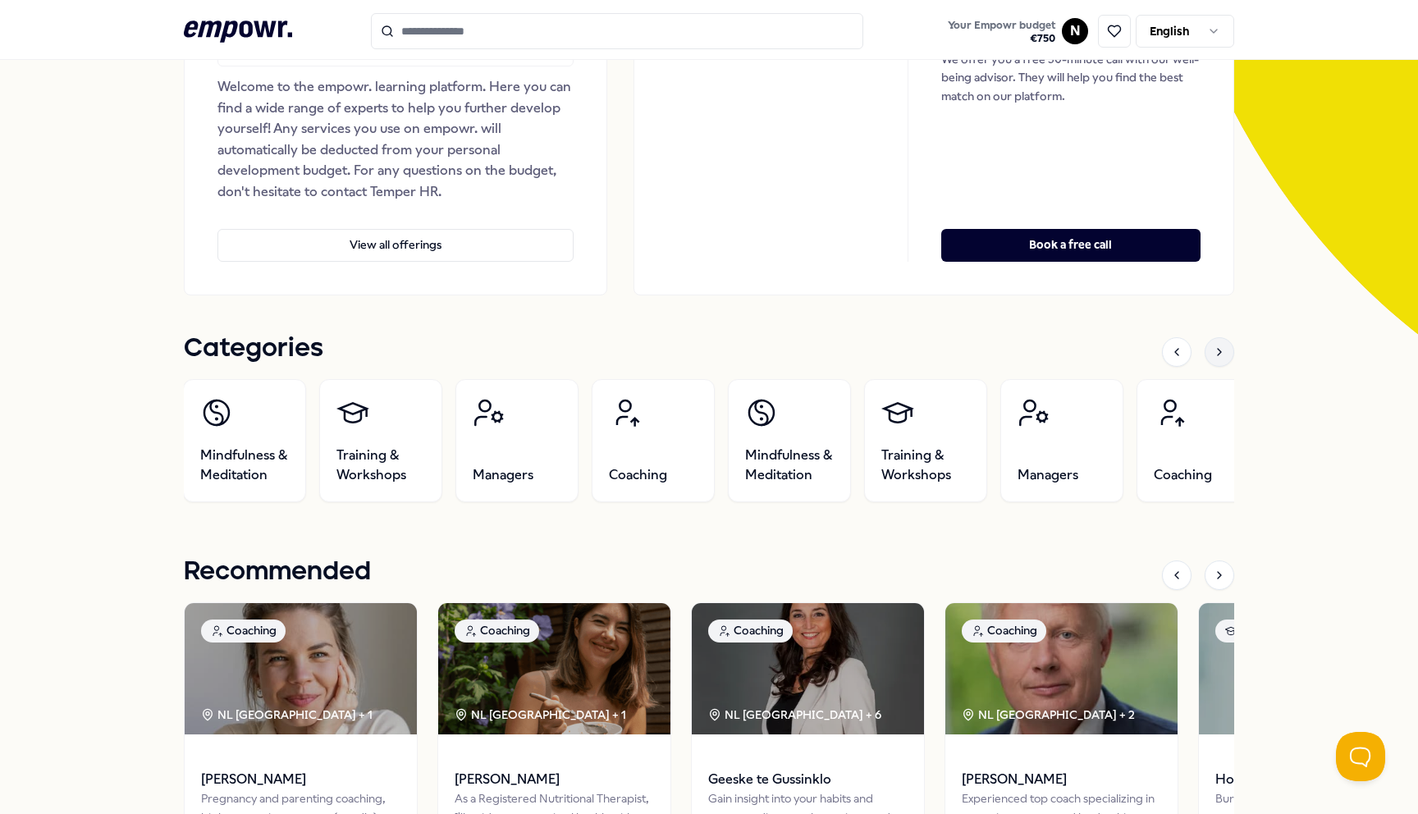
click at [1218, 354] on icon at bounding box center [1219, 351] width 13 height 13
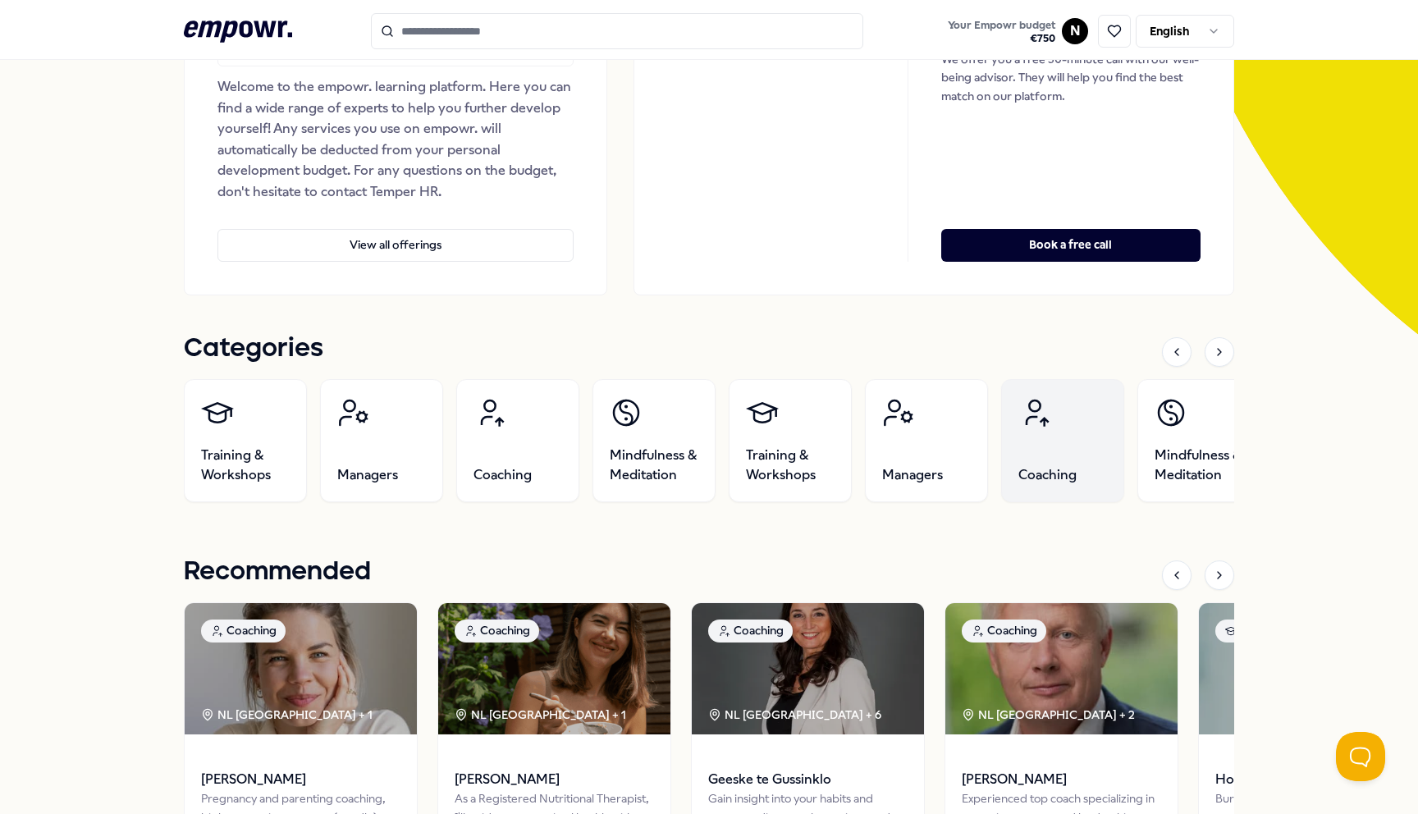
click at [1103, 462] on link "Coaching" at bounding box center [1062, 440] width 123 height 123
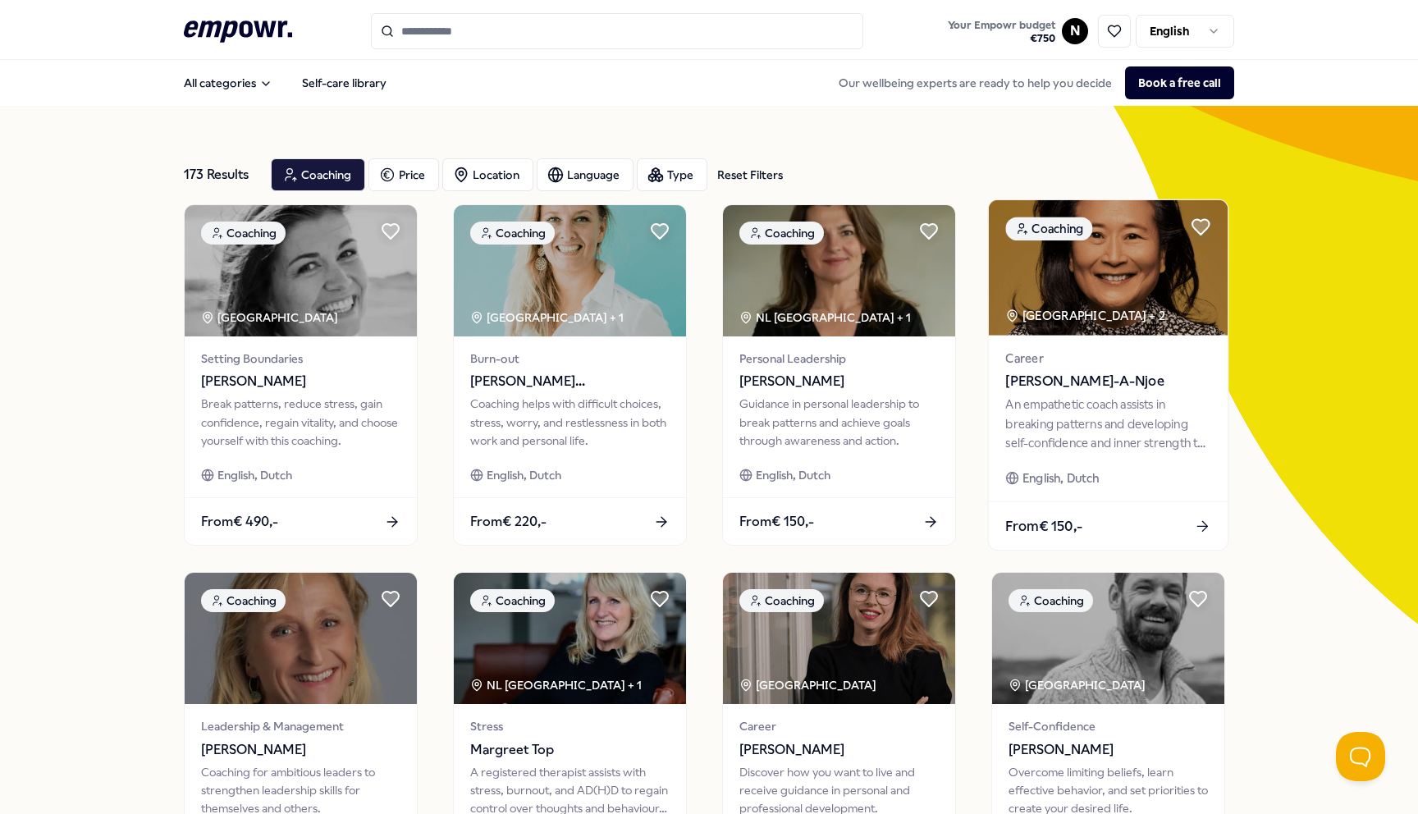
click at [1089, 381] on span "[PERSON_NAME]-A-Njoe" at bounding box center [1107, 381] width 205 height 21
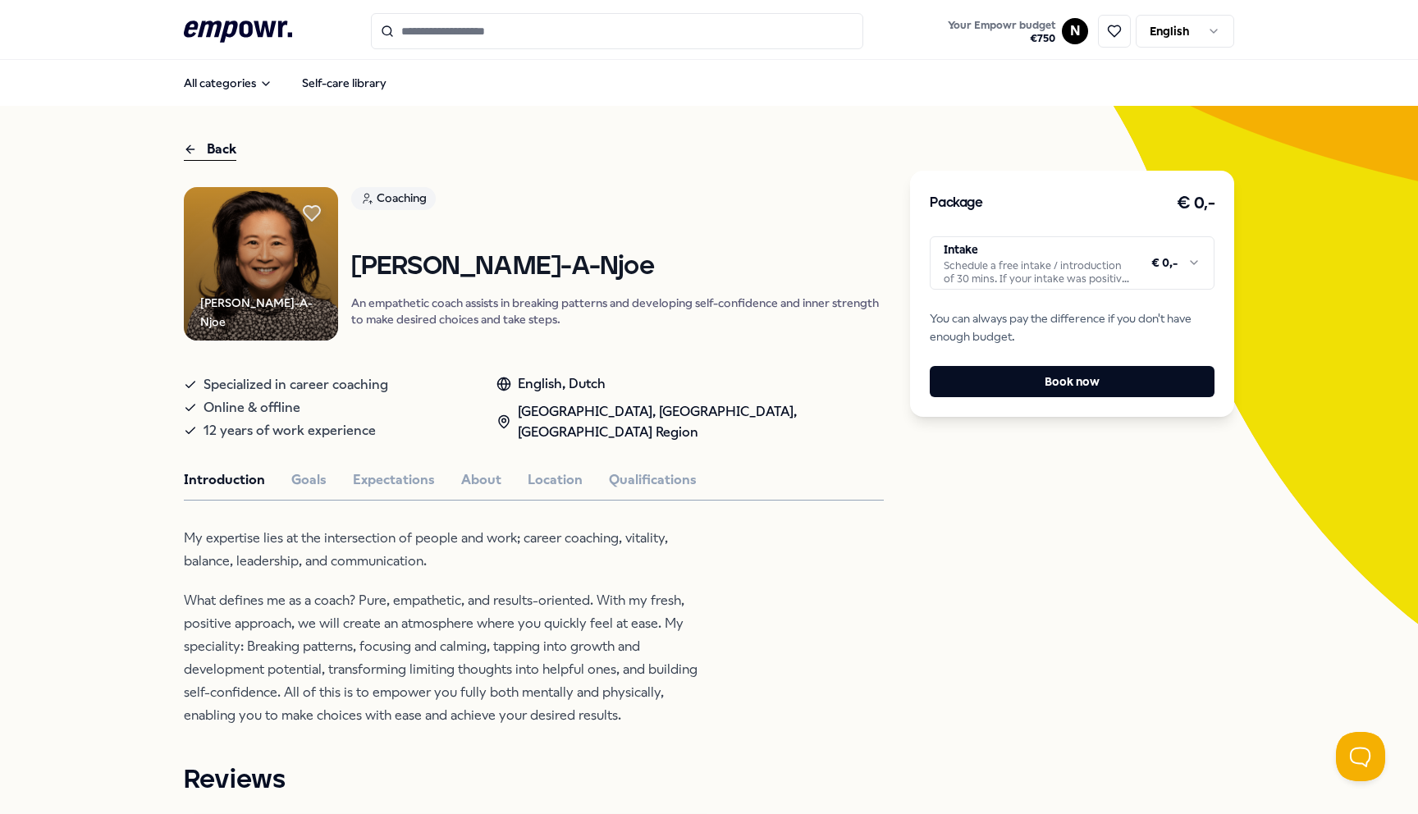
click at [1138, 258] on html ".empowr-logo_svg__cls-1{fill:#03032f} Your Empowr budget € 750 N English All ca…" at bounding box center [709, 407] width 1418 height 814
drag, startPoint x: 750, startPoint y: 250, endPoint x: 757, endPoint y: 271, distance: 21.8
click at [750, 249] on html ".empowr-logo_svg__cls-1{fill:#03032f} Your Empowr budget € 750 N English All ca…" at bounding box center [709, 407] width 1418 height 814
